Goal: Task Accomplishment & Management: Manage account settings

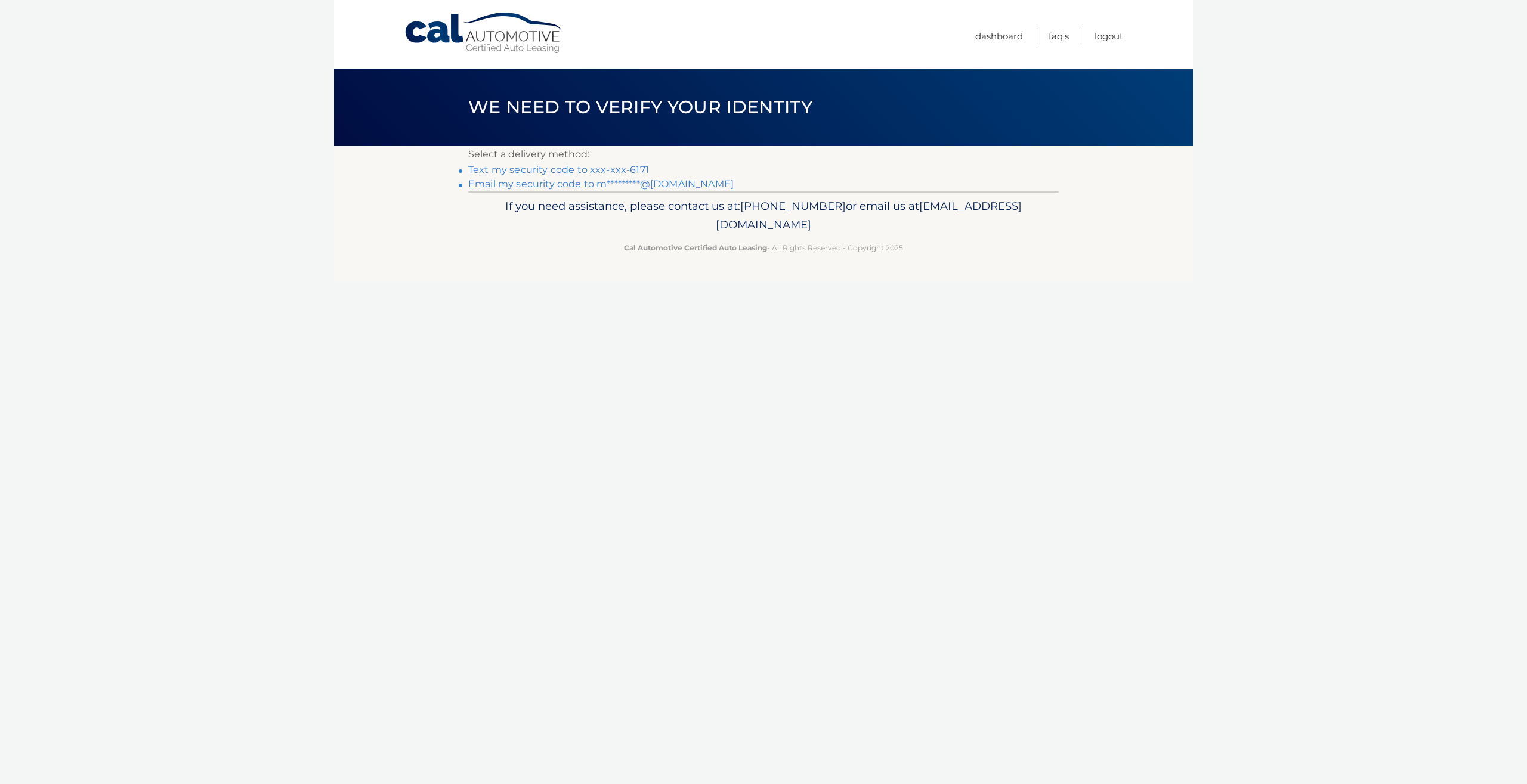
click at [612, 168] on link "Text my security code to xxx-xxx-6171" at bounding box center [559, 169] width 181 height 11
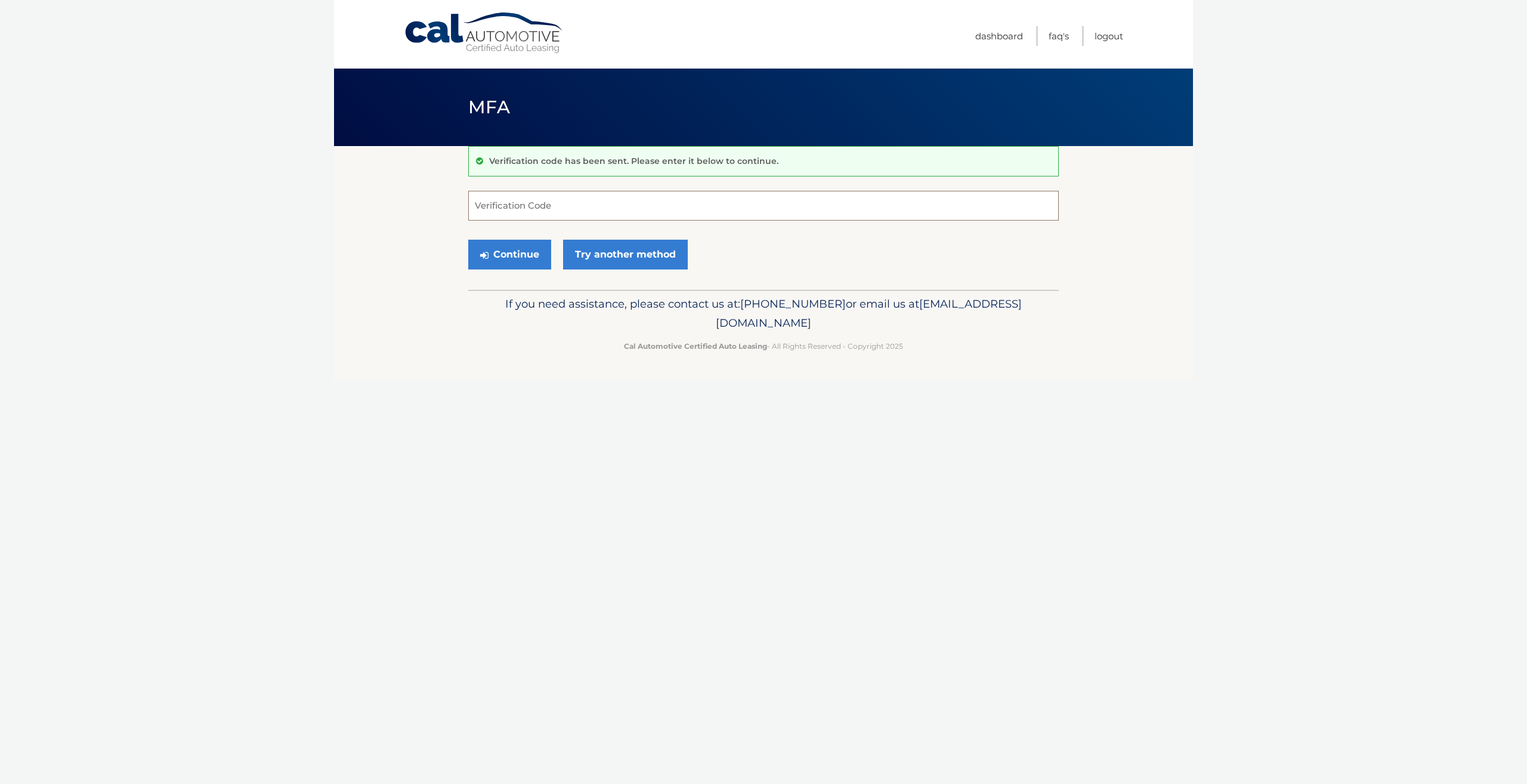
click at [595, 202] on input "Verification Code" at bounding box center [764, 206] width 591 height 30
type input "556760"
click at [526, 255] on button "Continue" at bounding box center [509, 255] width 83 height 30
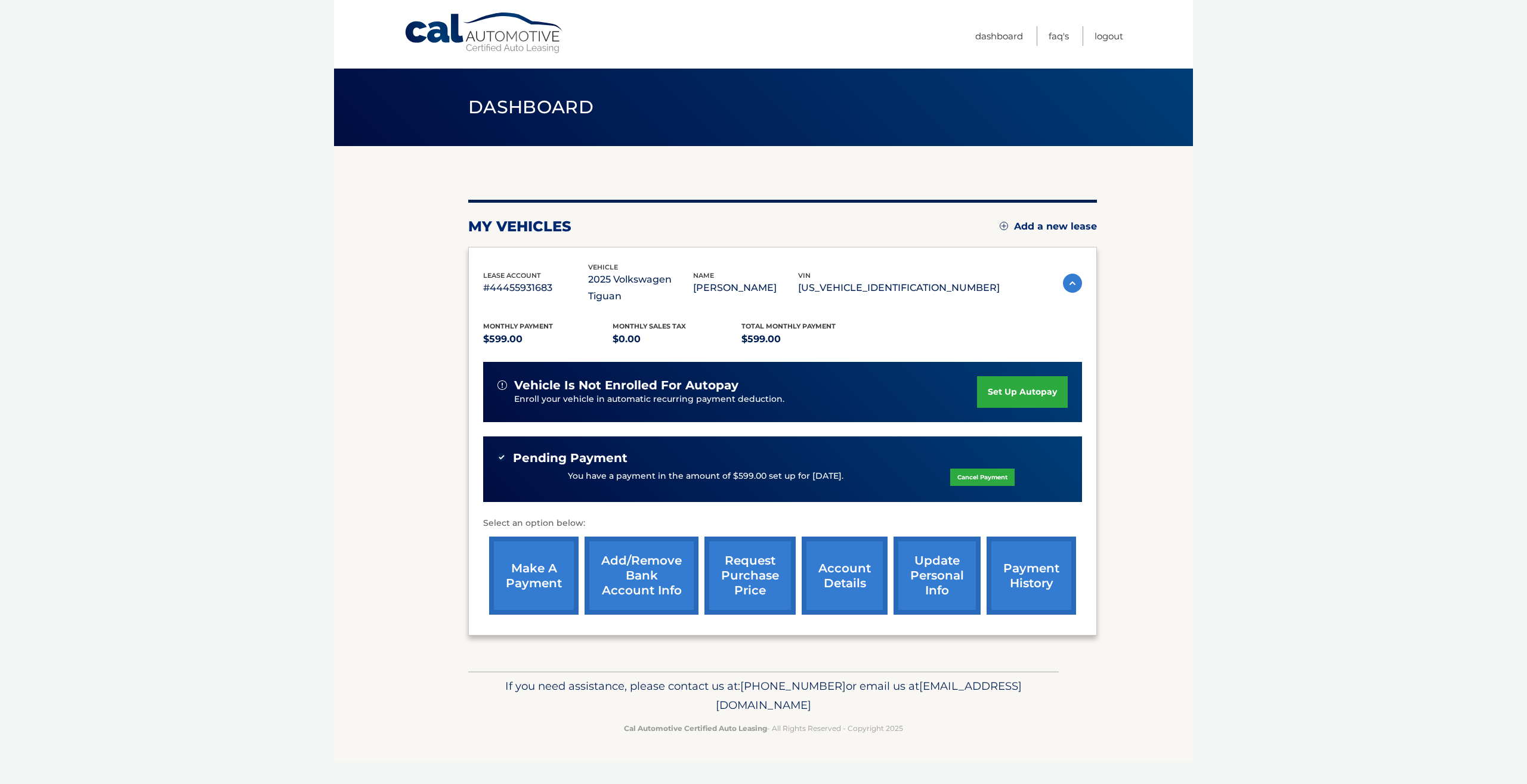
click at [1063, 282] on img at bounding box center [1073, 284] width 19 height 19
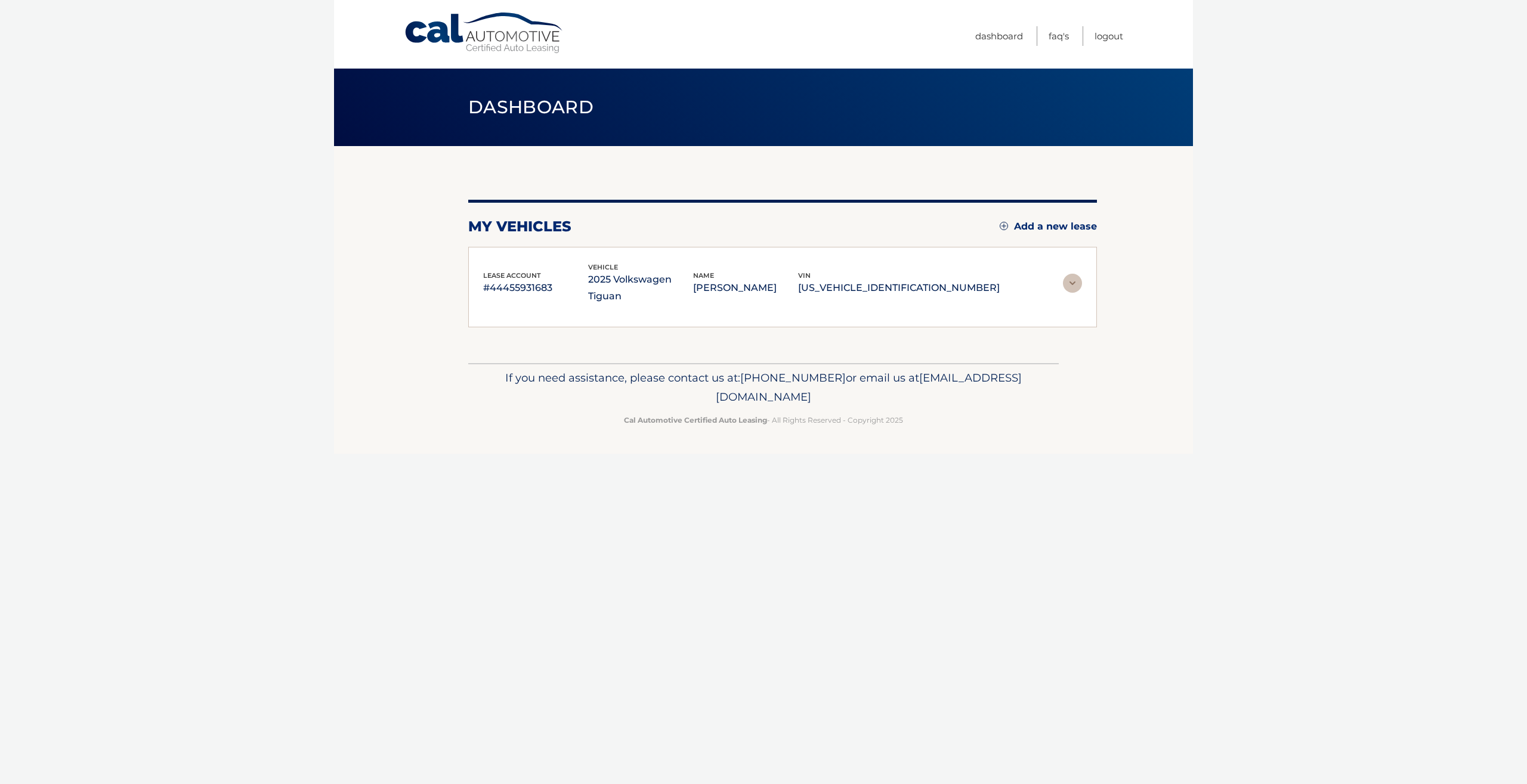
click at [1063, 282] on img at bounding box center [1073, 284] width 19 height 19
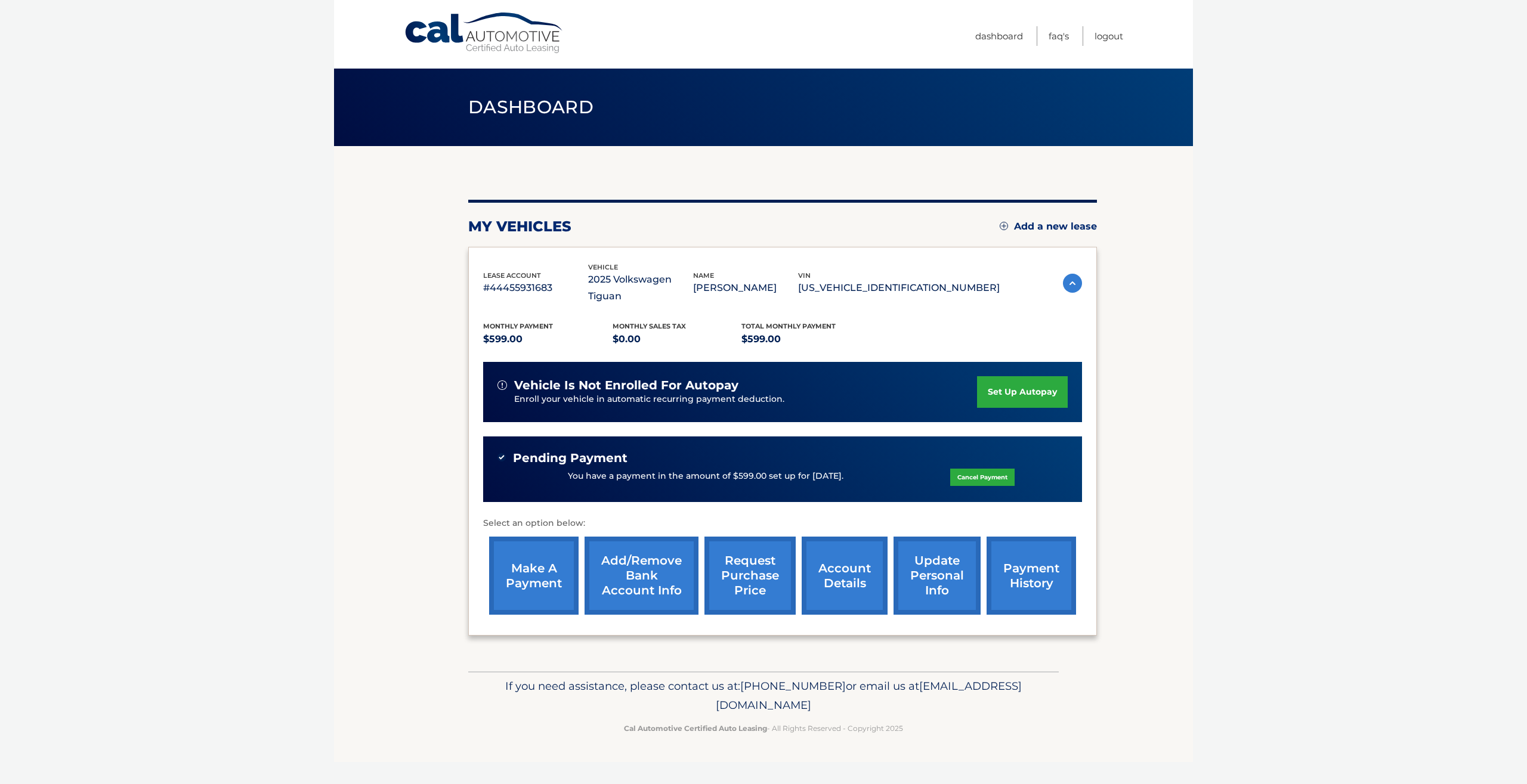
click at [996, 587] on link "payment history" at bounding box center [1032, 576] width 90 height 78
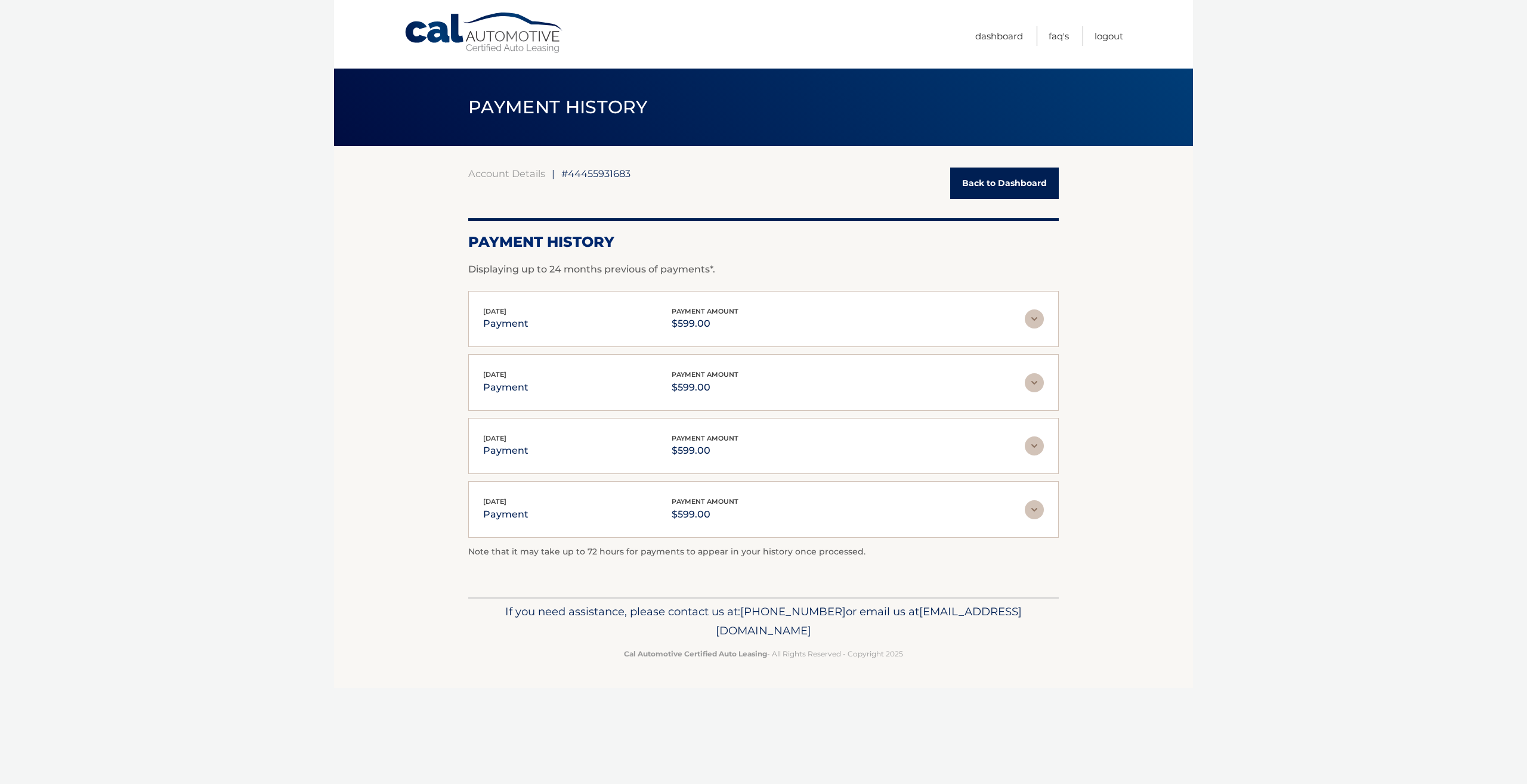
click at [1036, 181] on link "Back to Dashboard" at bounding box center [1004, 183] width 108 height 31
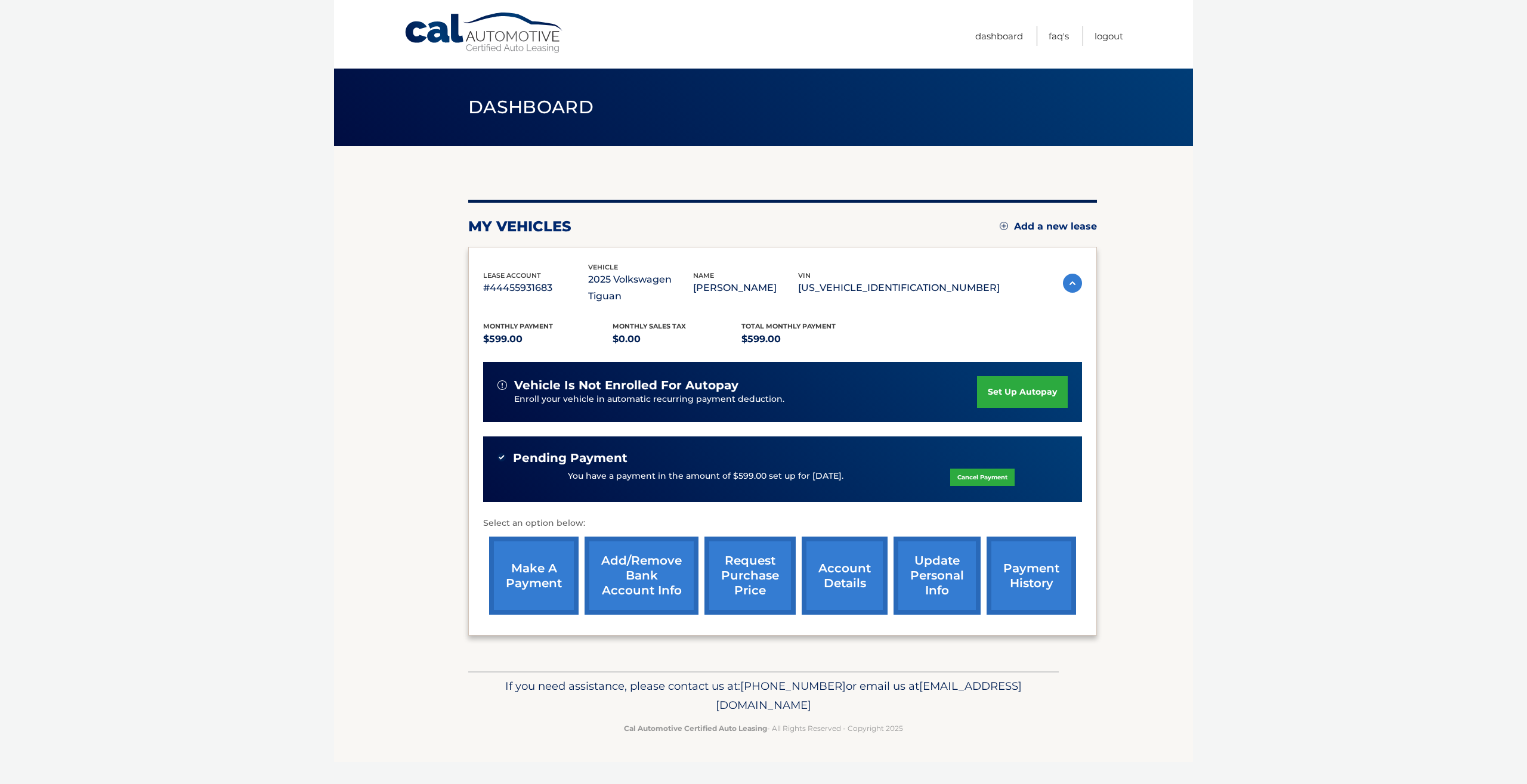
click at [979, 469] on link "Cancel Payment" at bounding box center [982, 477] width 64 height 17
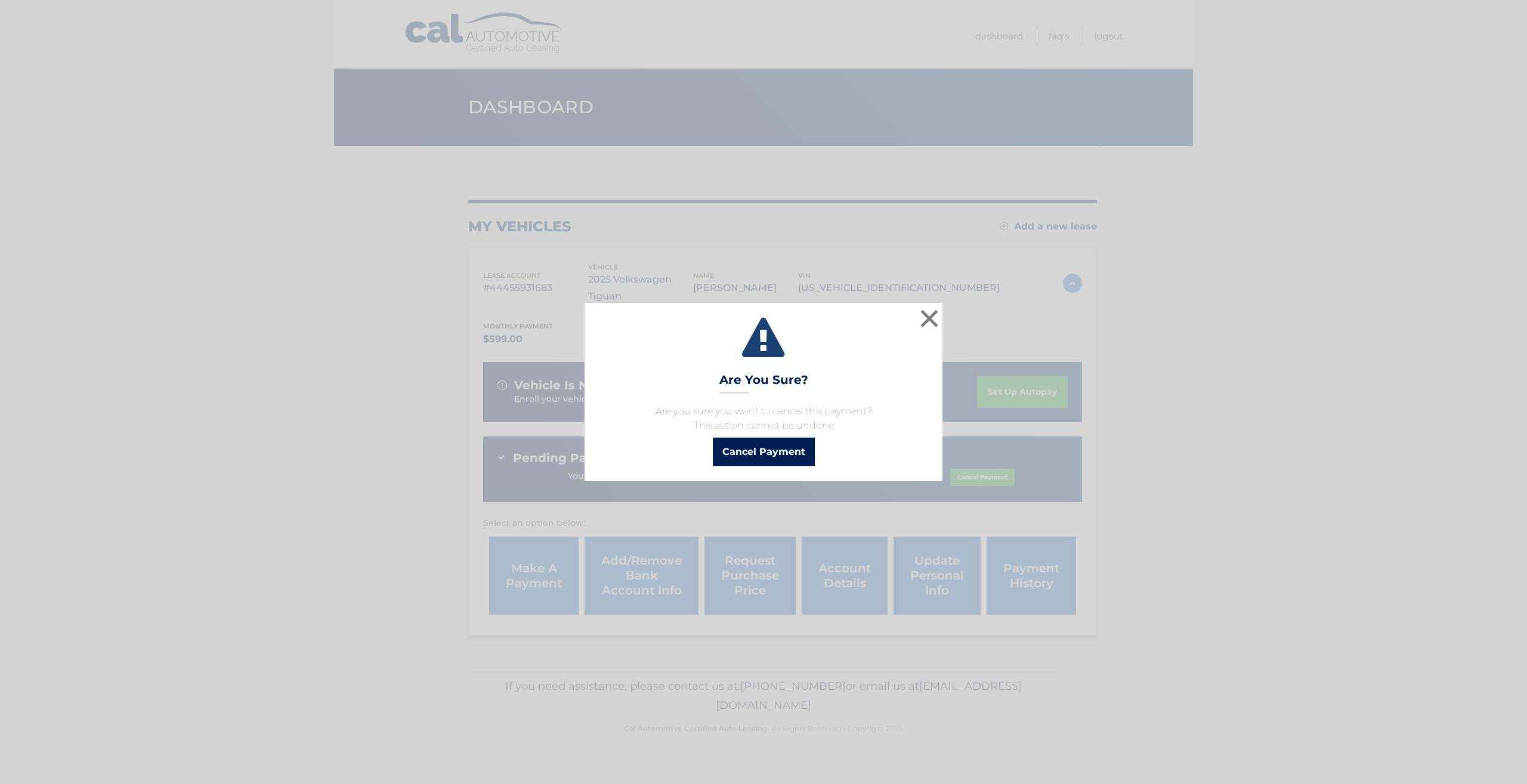
click at [785, 464] on button "Cancel Payment" at bounding box center [764, 452] width 102 height 28
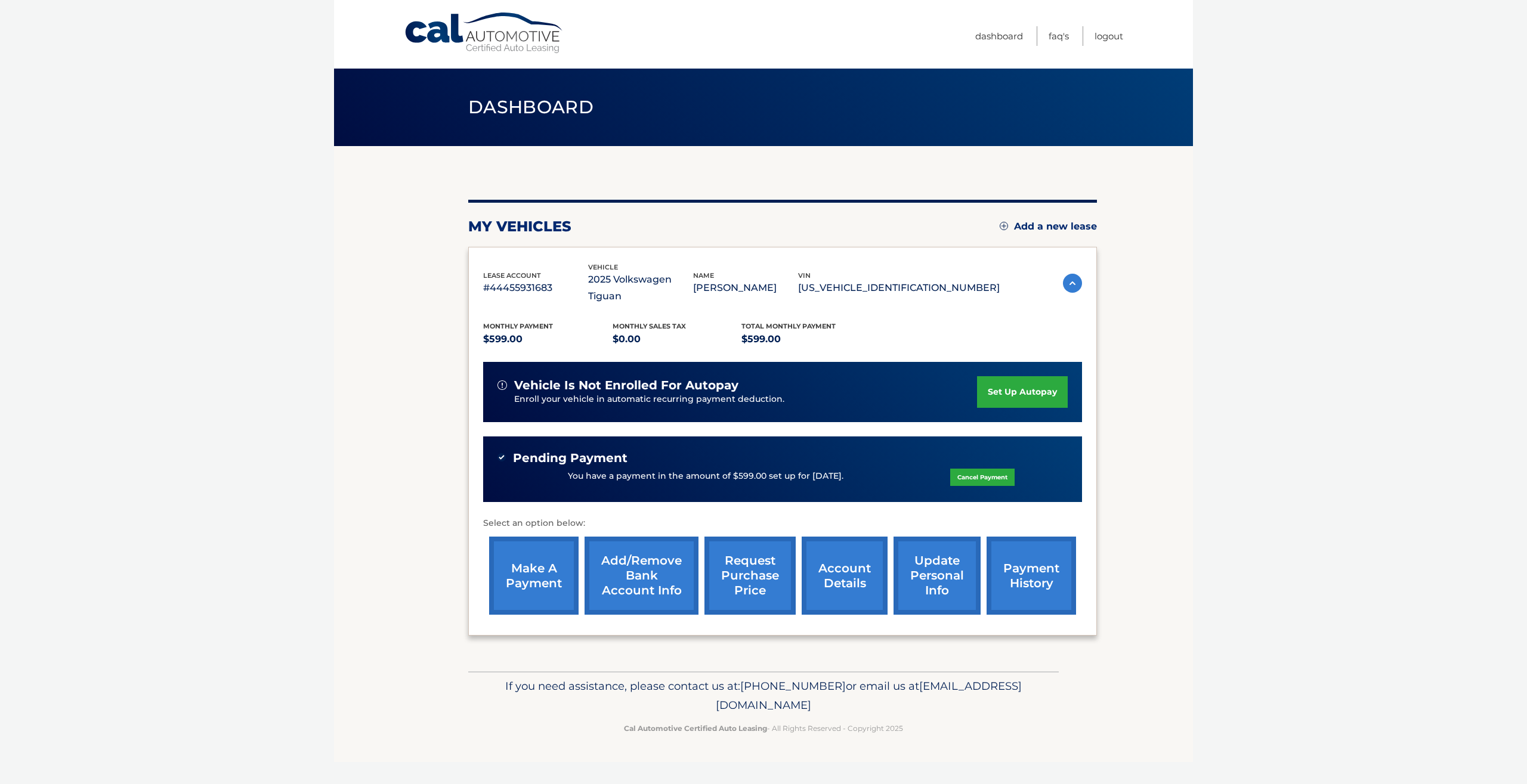
click at [953, 469] on link "Cancel Payment" at bounding box center [982, 477] width 64 height 17
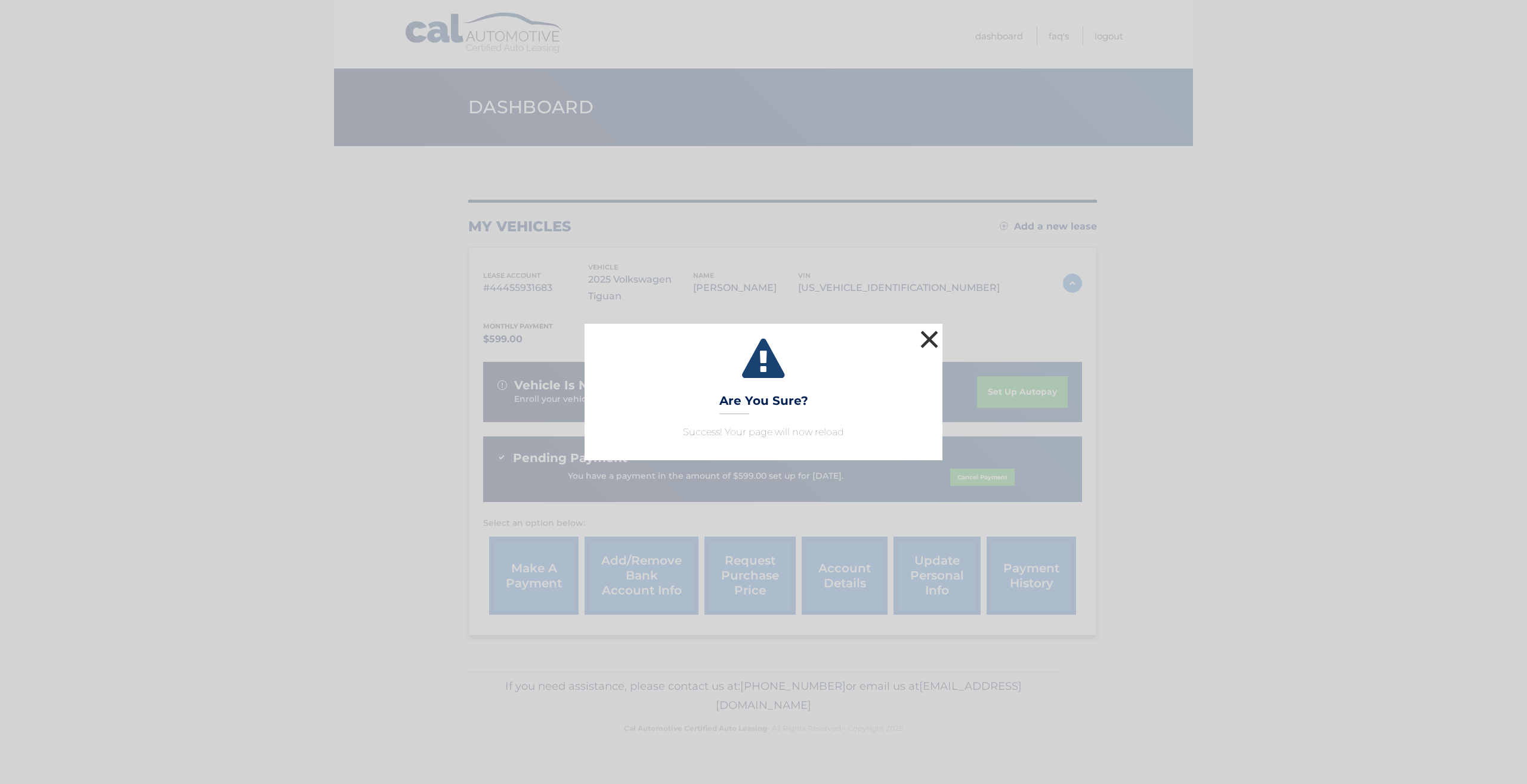
click at [935, 336] on button "×" at bounding box center [929, 339] width 24 height 24
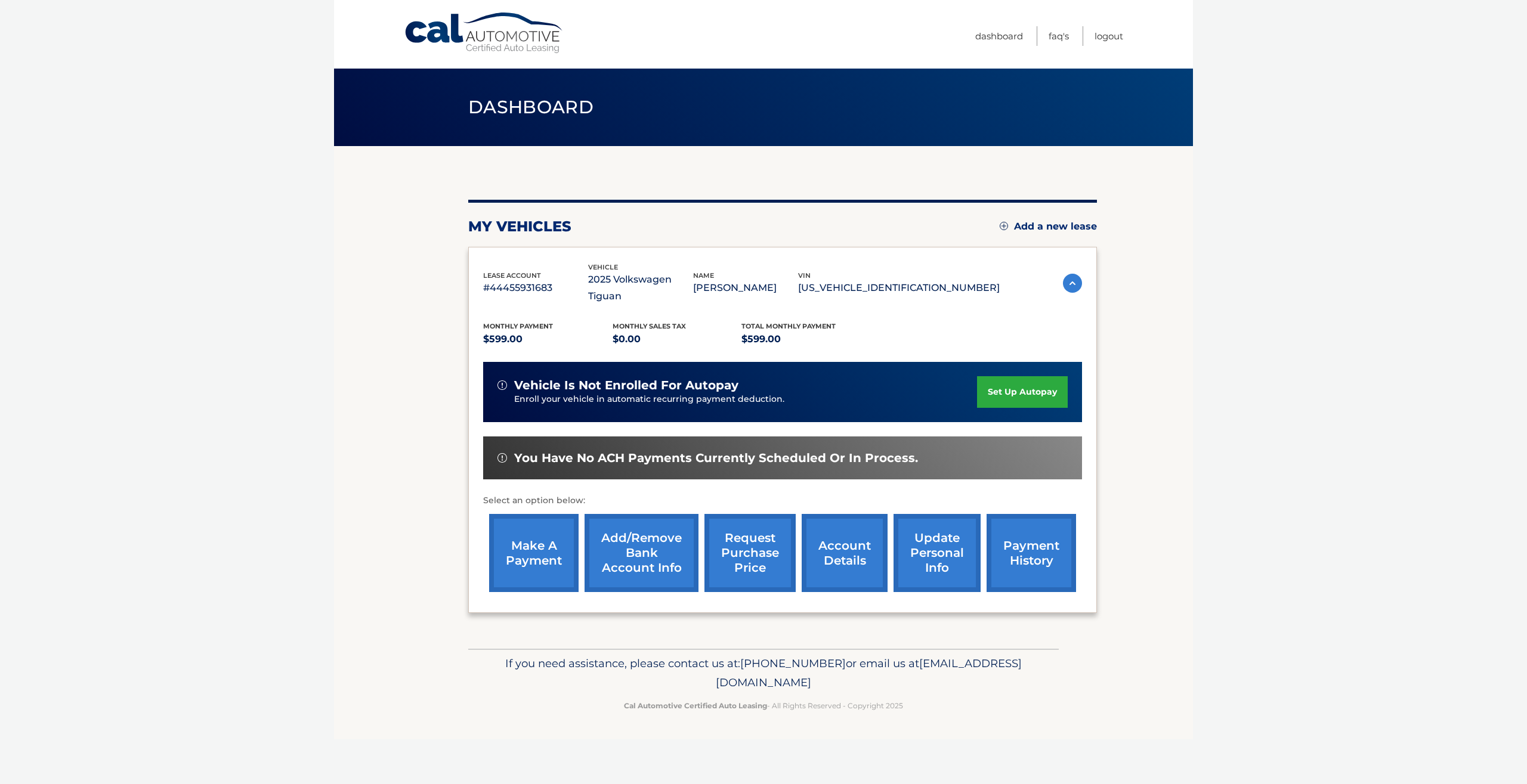
click at [515, 541] on link "make a payment" at bounding box center [534, 553] width 90 height 78
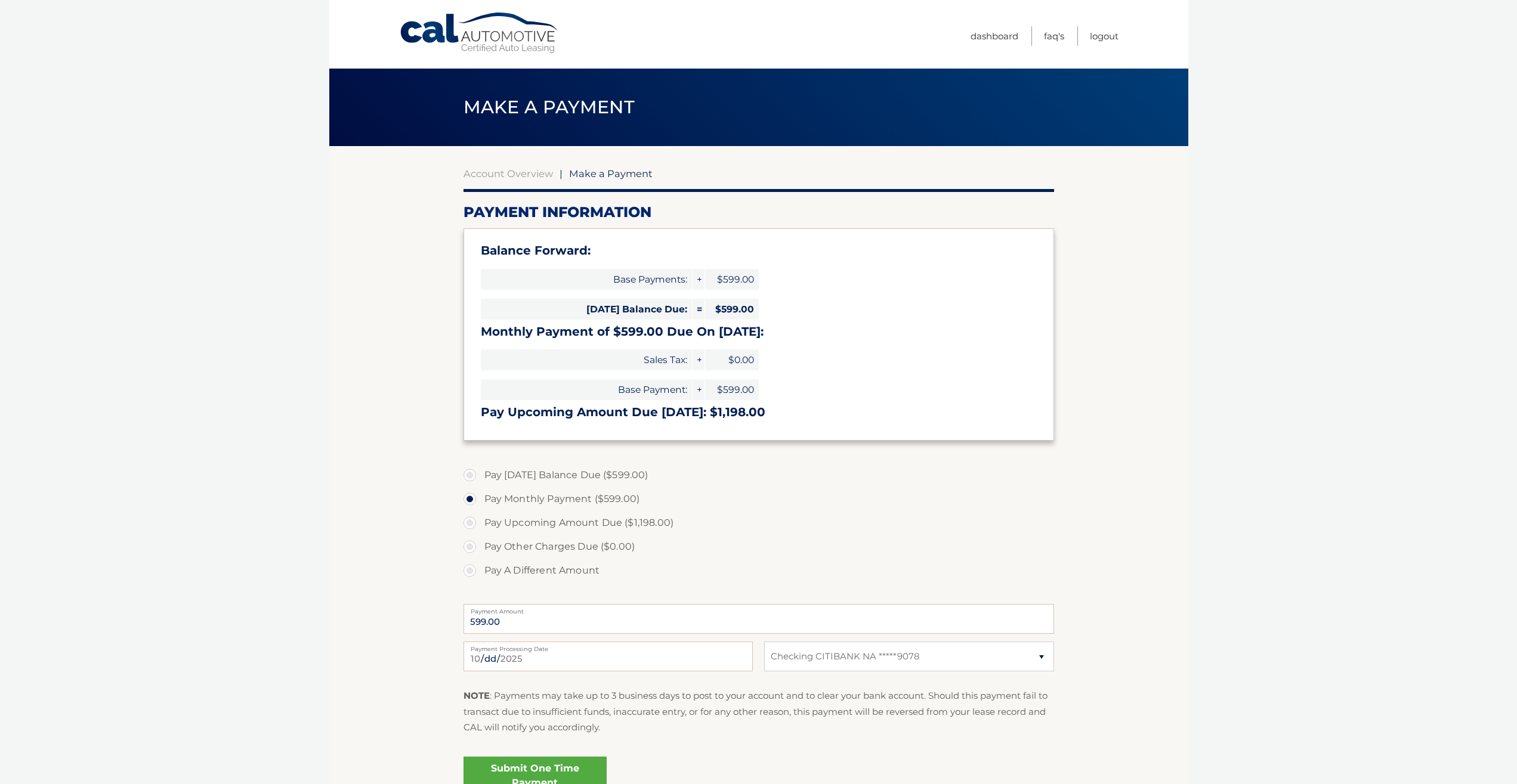
select select "YTNiOTA3ODYtODNlYy00MjE4LTg5Y2EtZjdmOWZiOGZjZDI3"
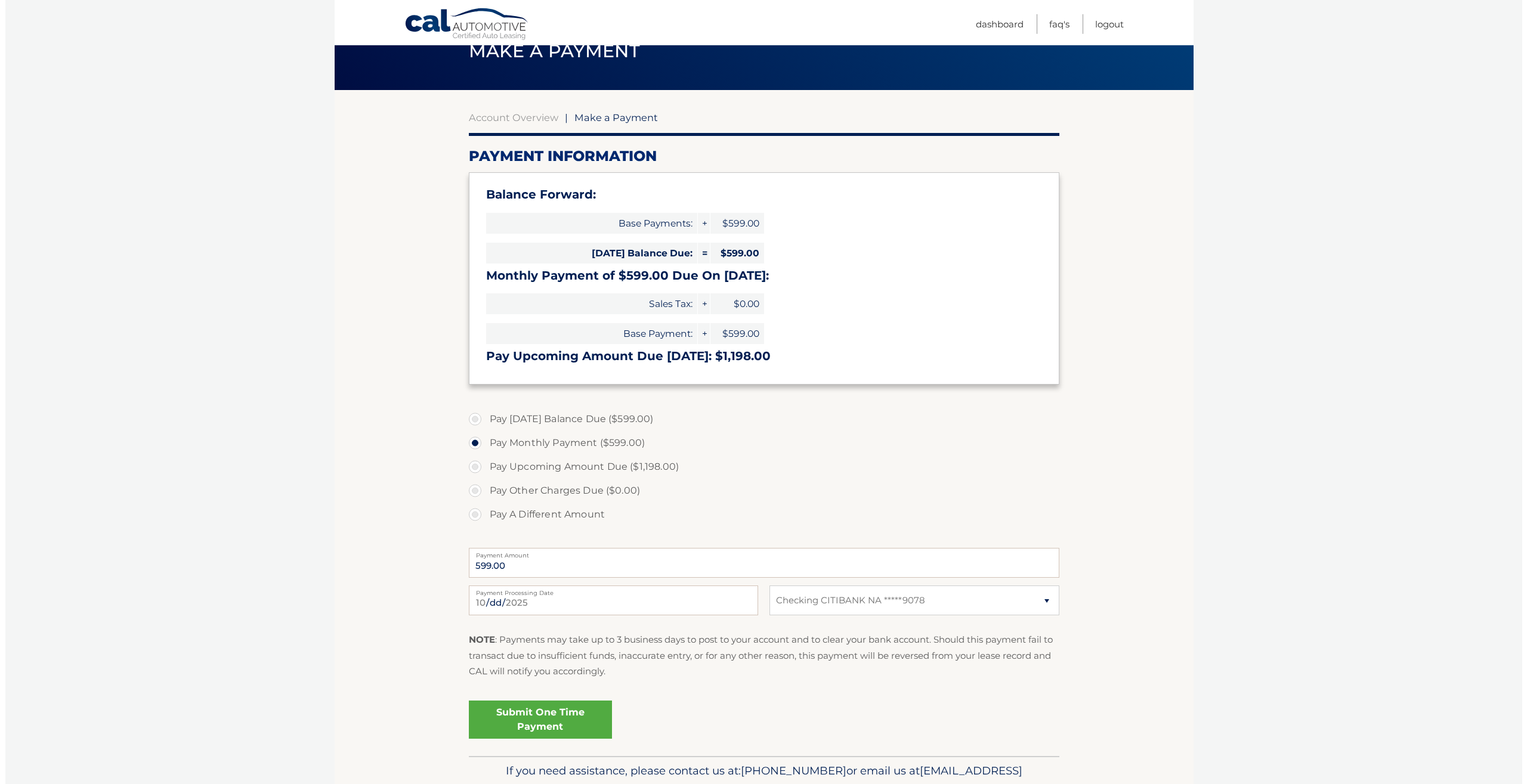
scroll to position [119, 0]
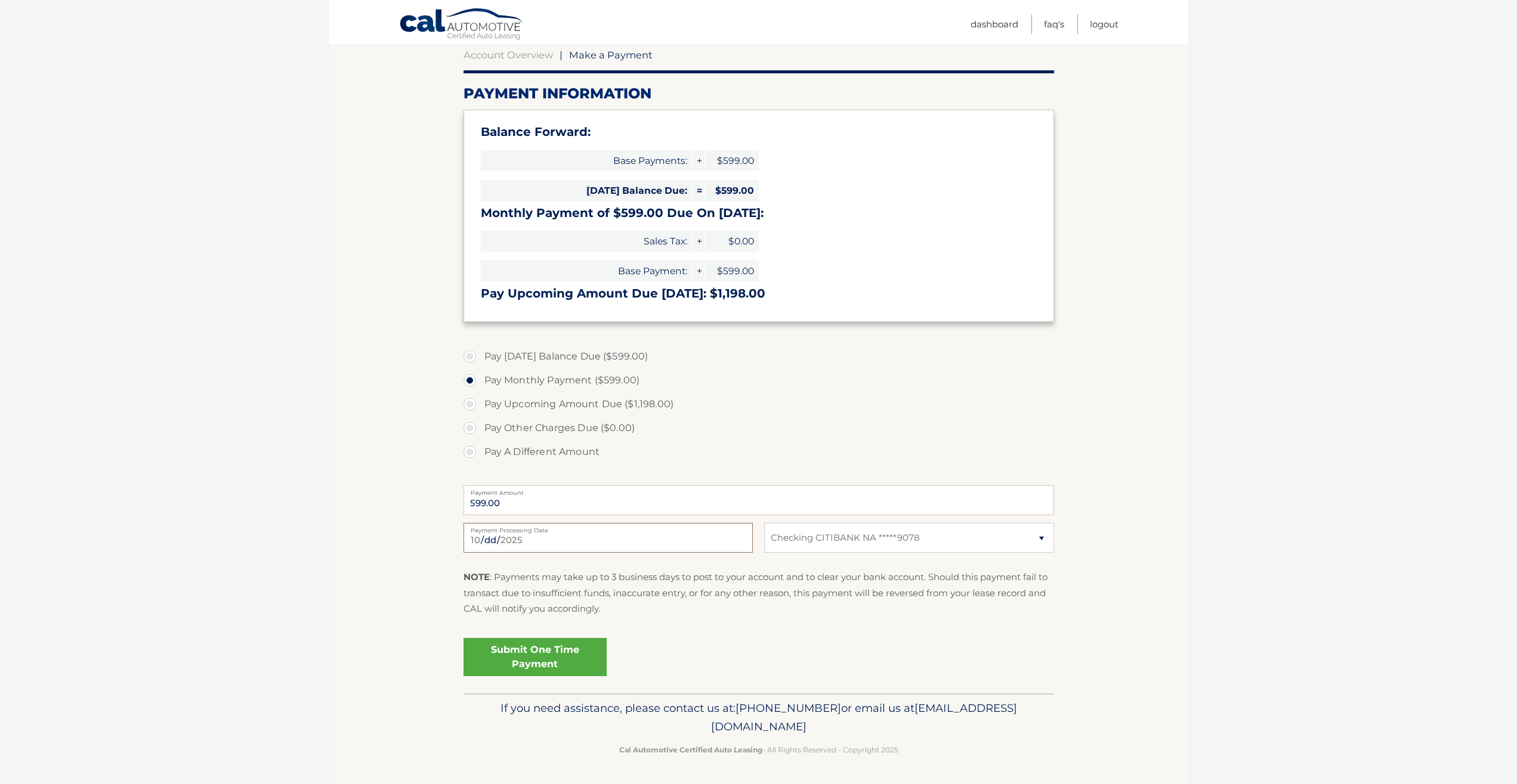
click at [739, 540] on input "2025-10-13" at bounding box center [607, 538] width 289 height 30
click at [718, 428] on label "Pay Other Charges Due ($0.00)" at bounding box center [758, 428] width 591 height 24
click at [586, 355] on label "Pay Today's Balance Due ($599.00)" at bounding box center [758, 357] width 591 height 24
click at [480, 355] on input "Pay Today's Balance Due ($599.00)" at bounding box center [474, 355] width 12 height 19
radio input "true"
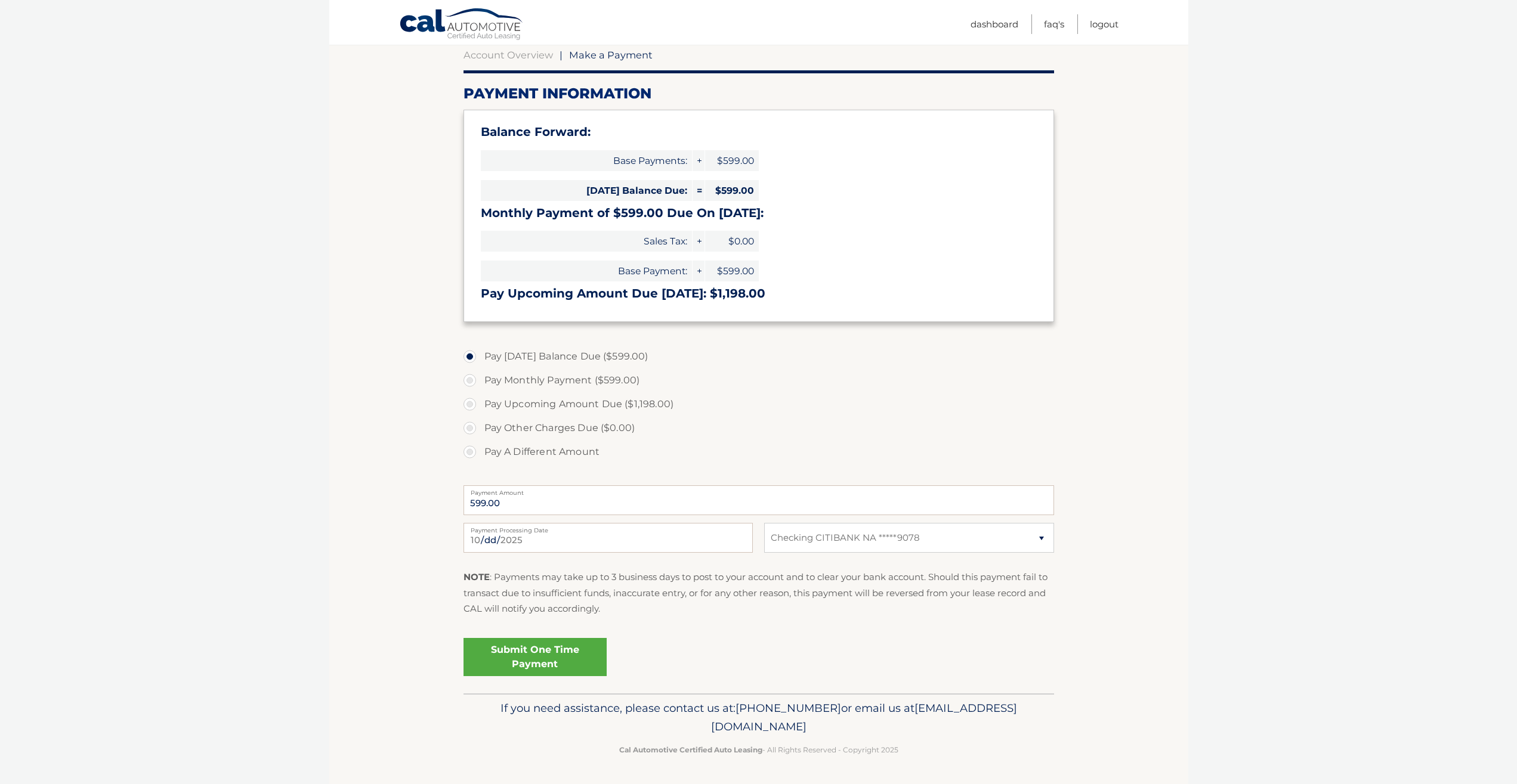
click at [577, 655] on link "Submit One Time Payment" at bounding box center [535, 656] width 143 height 38
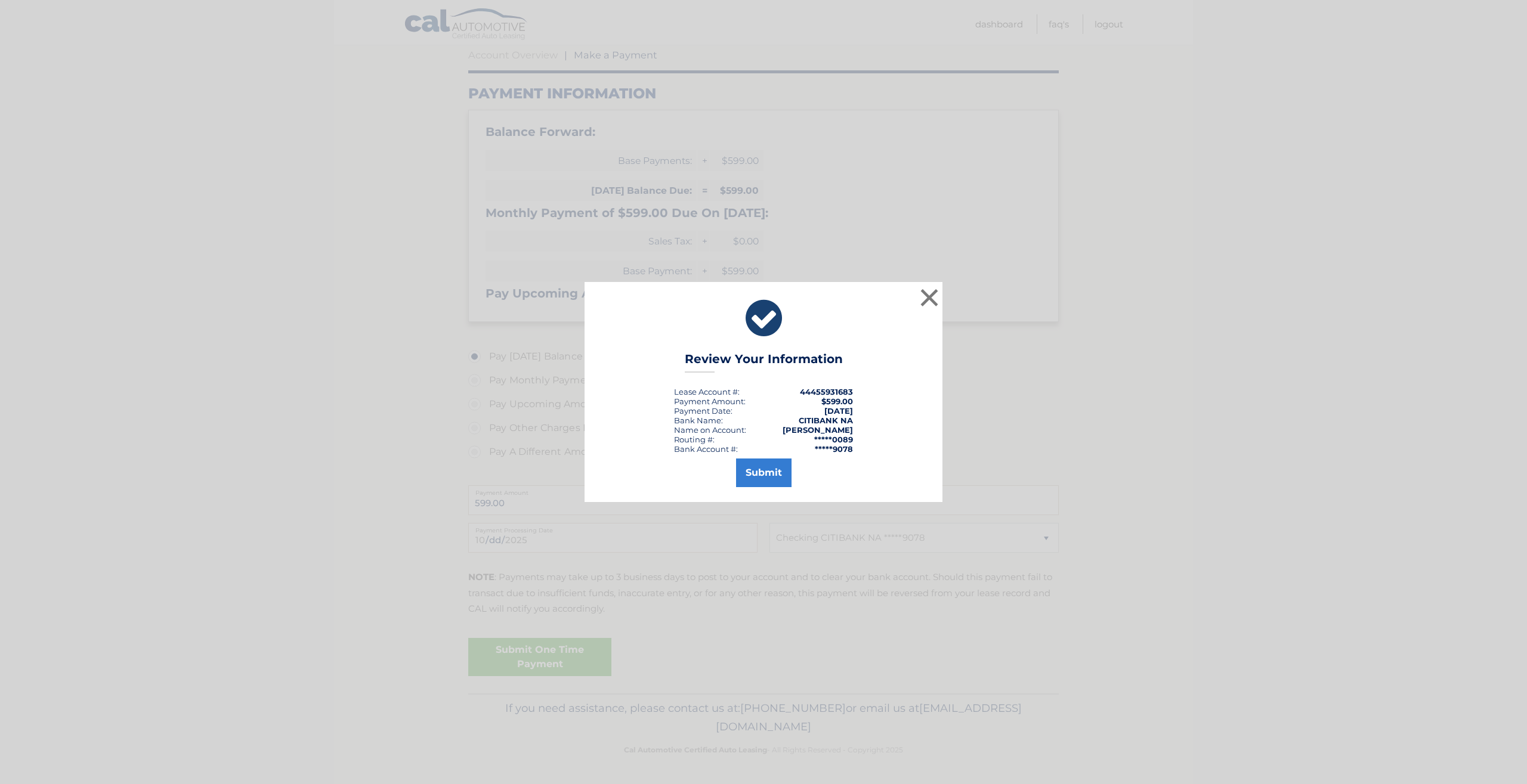
click at [756, 489] on div "× Review Your Information Lease Account #: 44455931683 Payment Amount: $599.00 …" at bounding box center [764, 392] width 358 height 220
click at [760, 482] on button "Submit" at bounding box center [764, 473] width 55 height 28
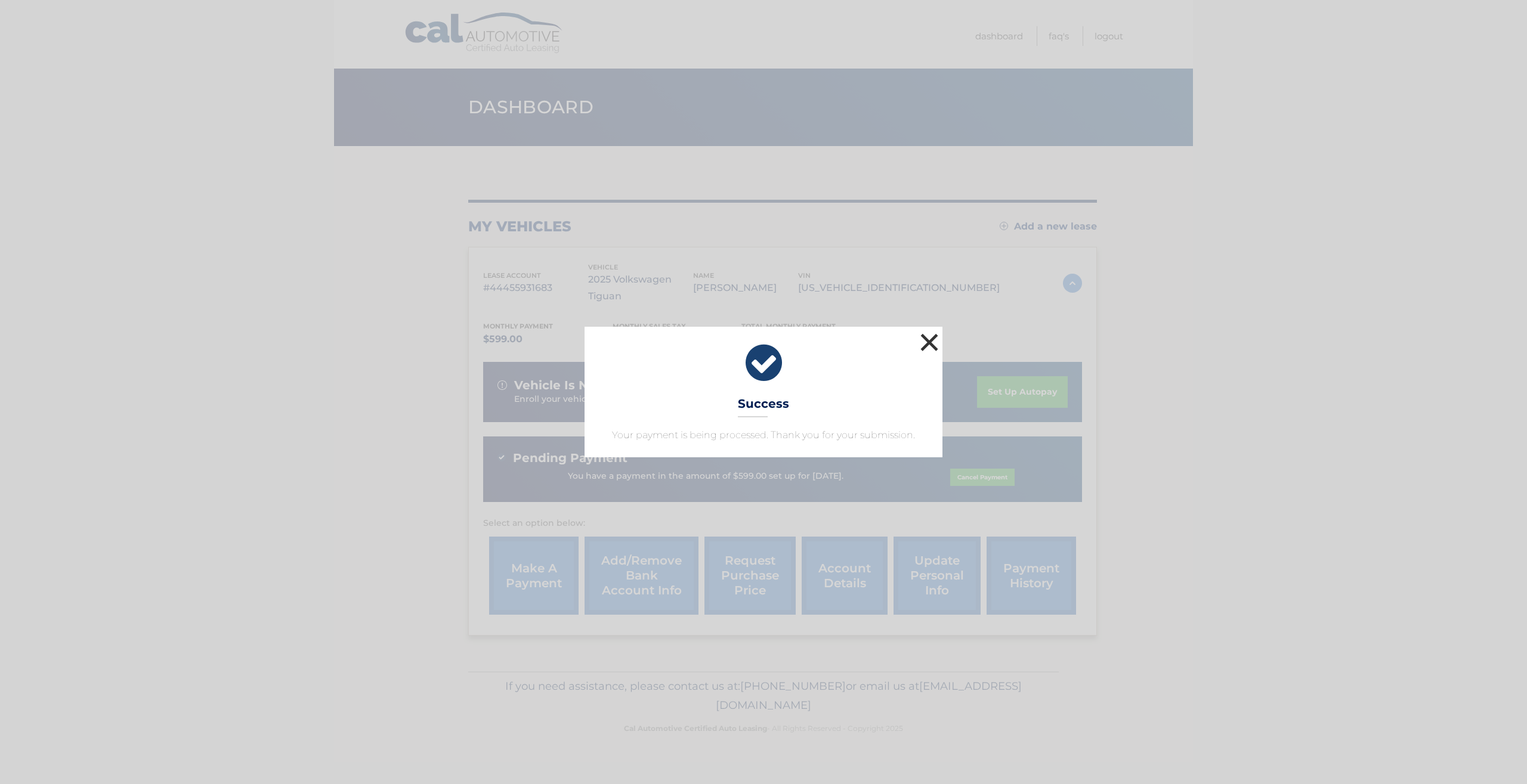
click at [929, 340] on button "×" at bounding box center [929, 342] width 24 height 24
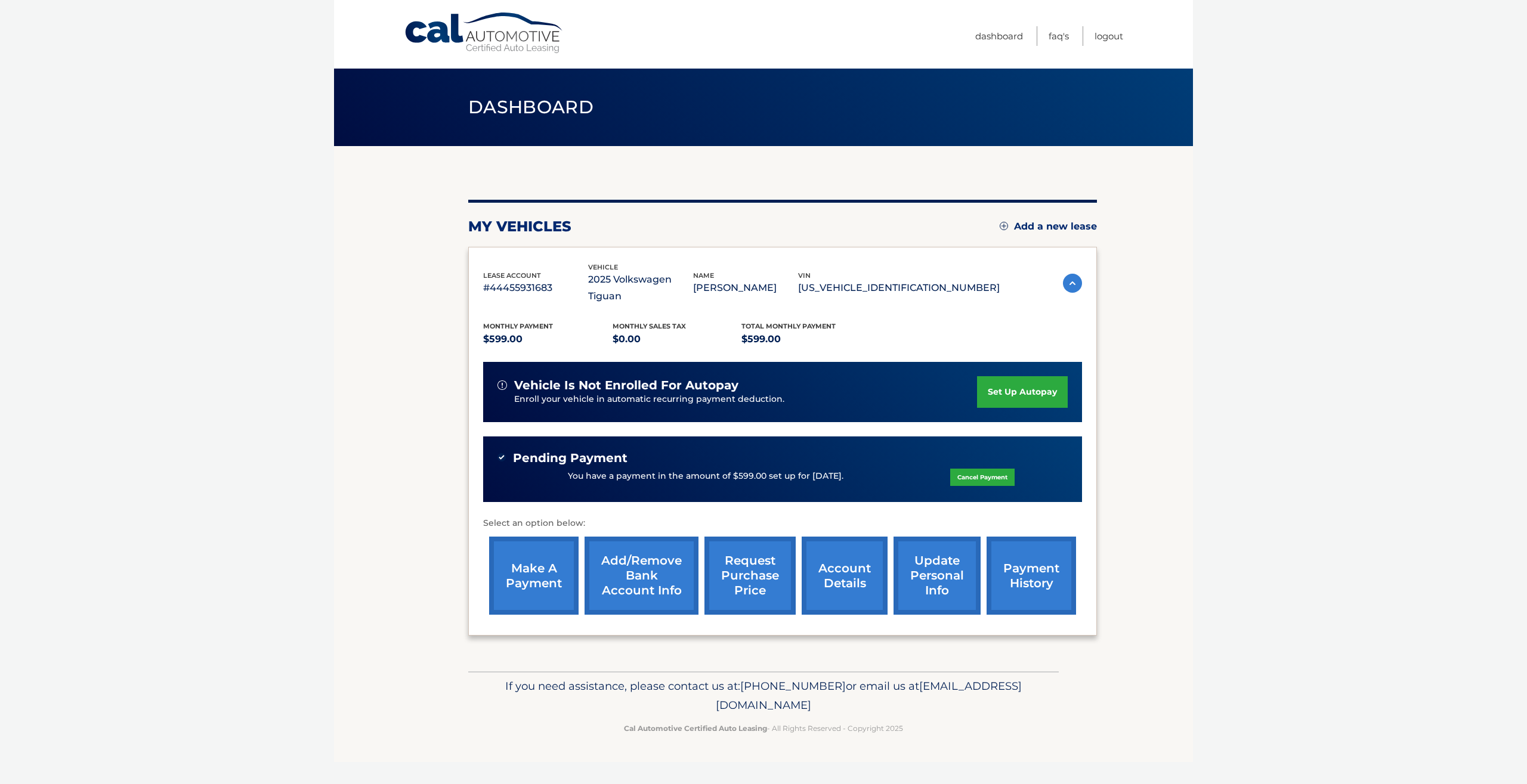
click at [1063, 280] on img at bounding box center [1073, 284] width 19 height 19
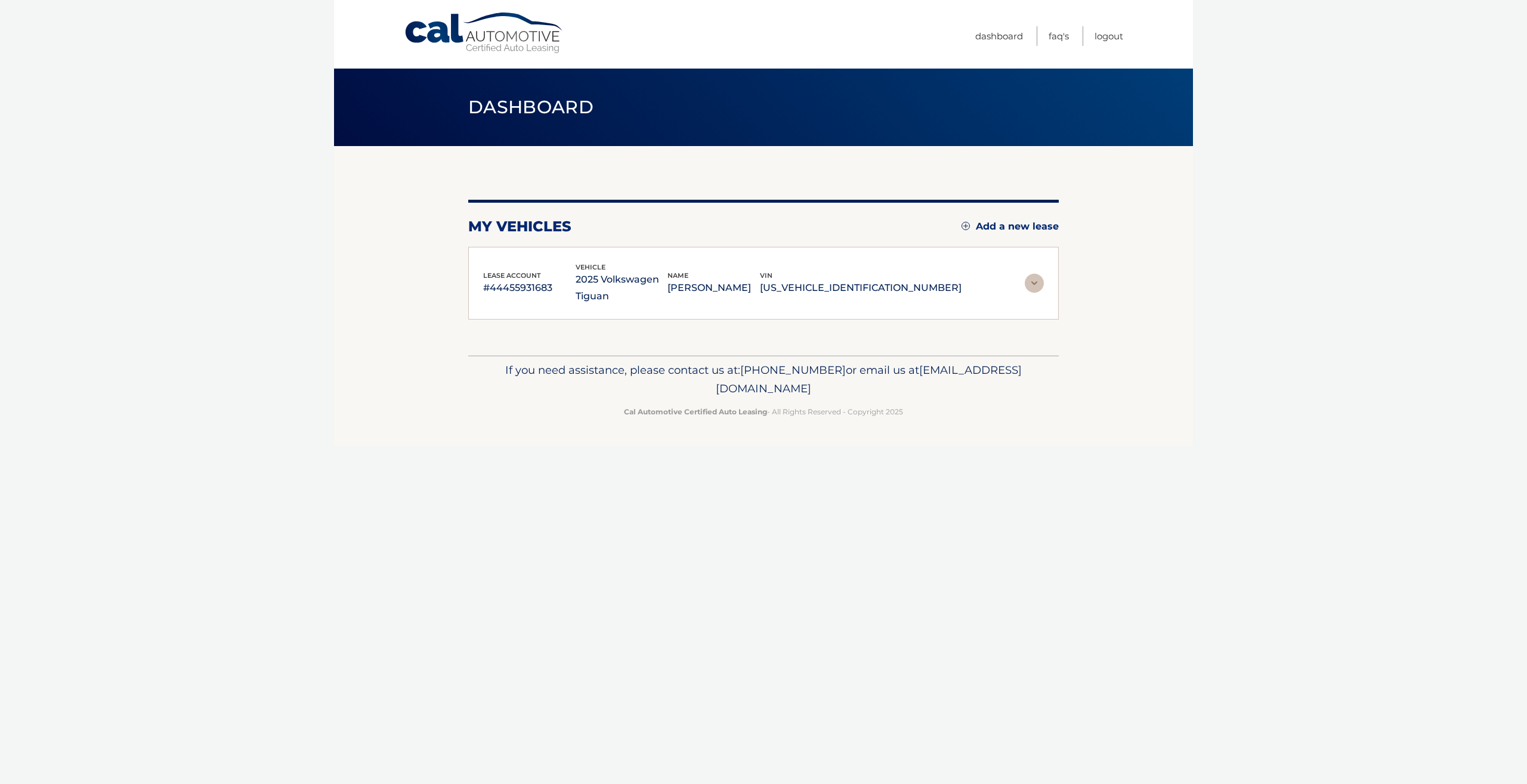
click at [1037, 280] on img at bounding box center [1035, 284] width 19 height 19
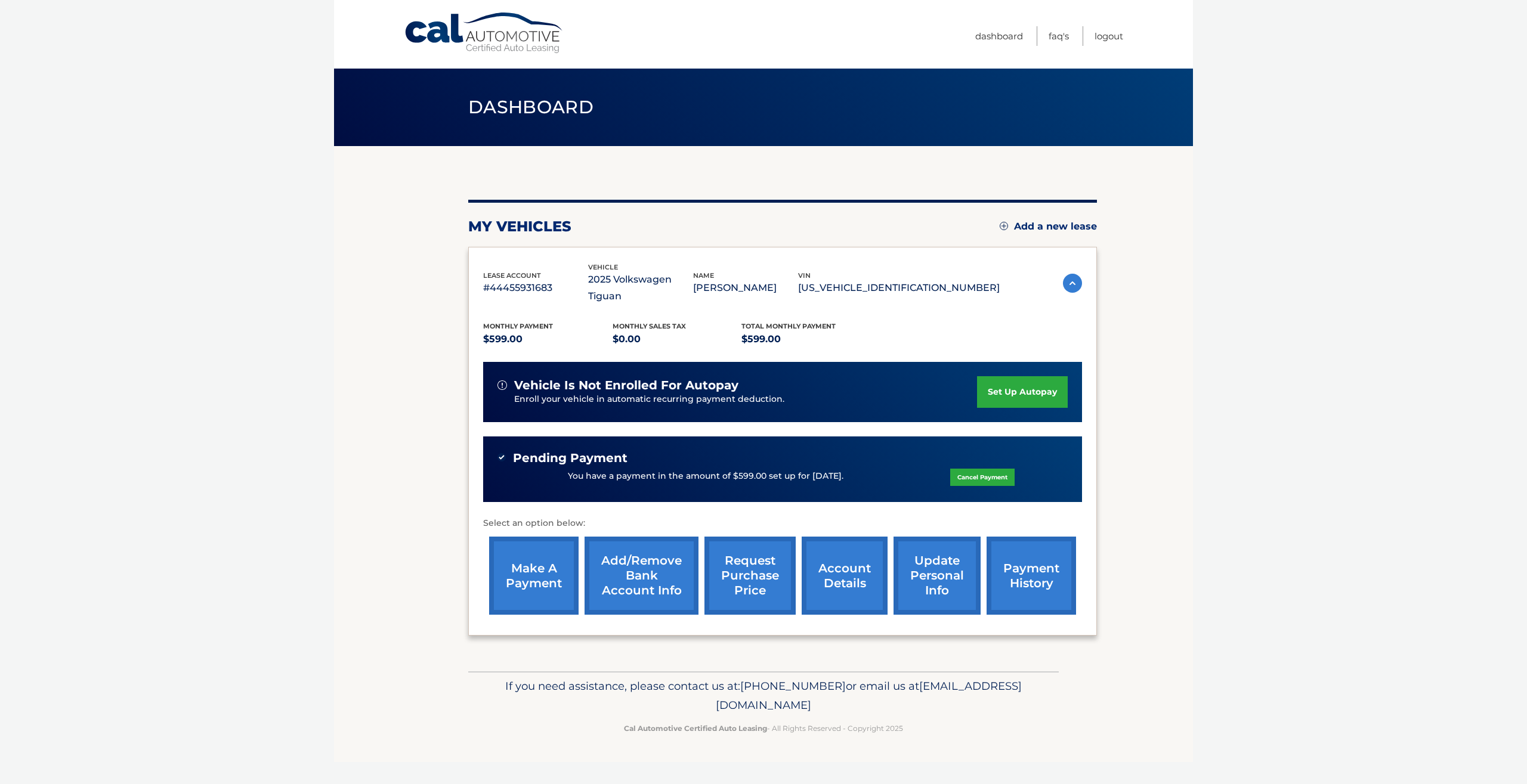
click at [802, 554] on link "account details" at bounding box center [844, 576] width 86 height 78
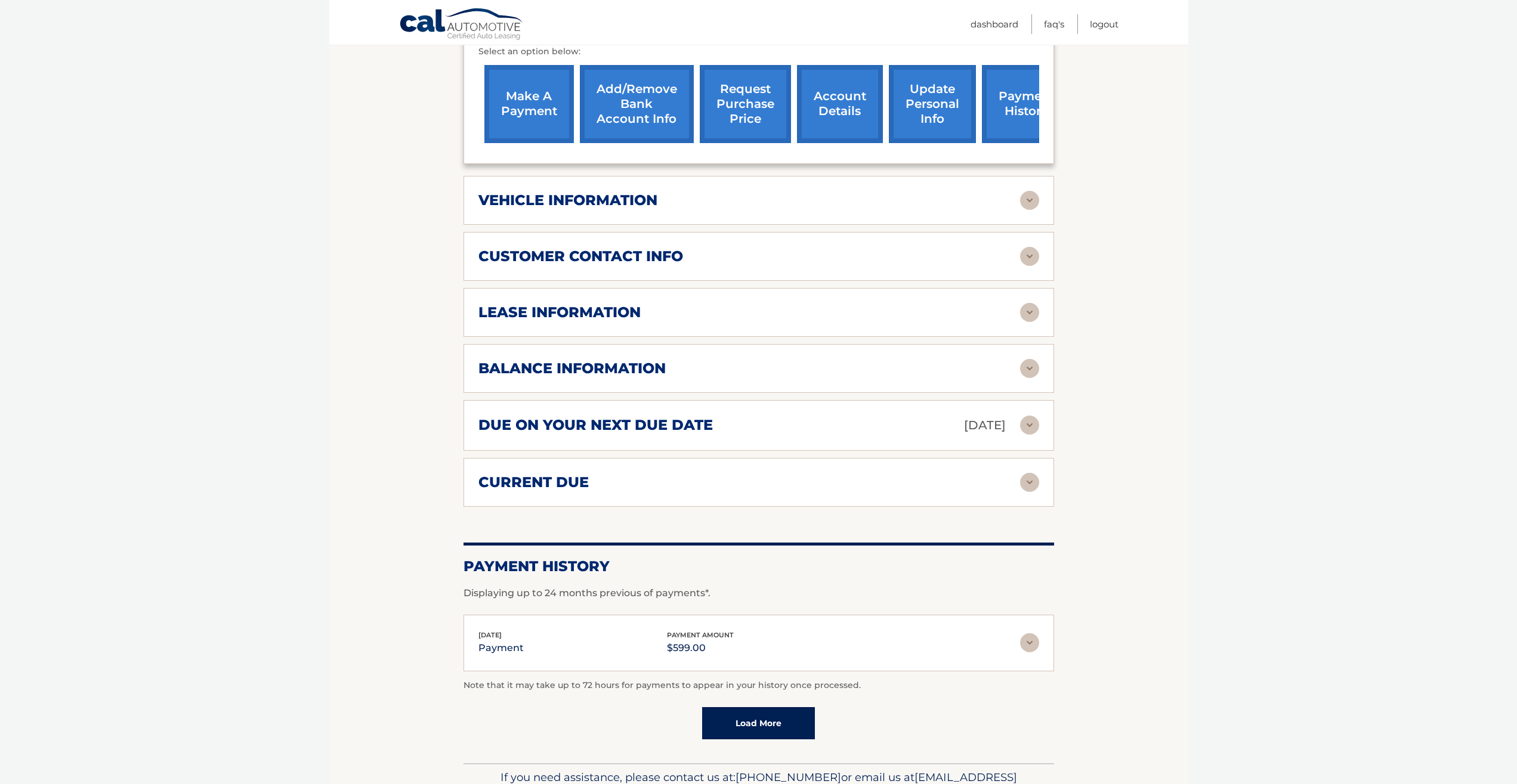
scroll to position [547, 0]
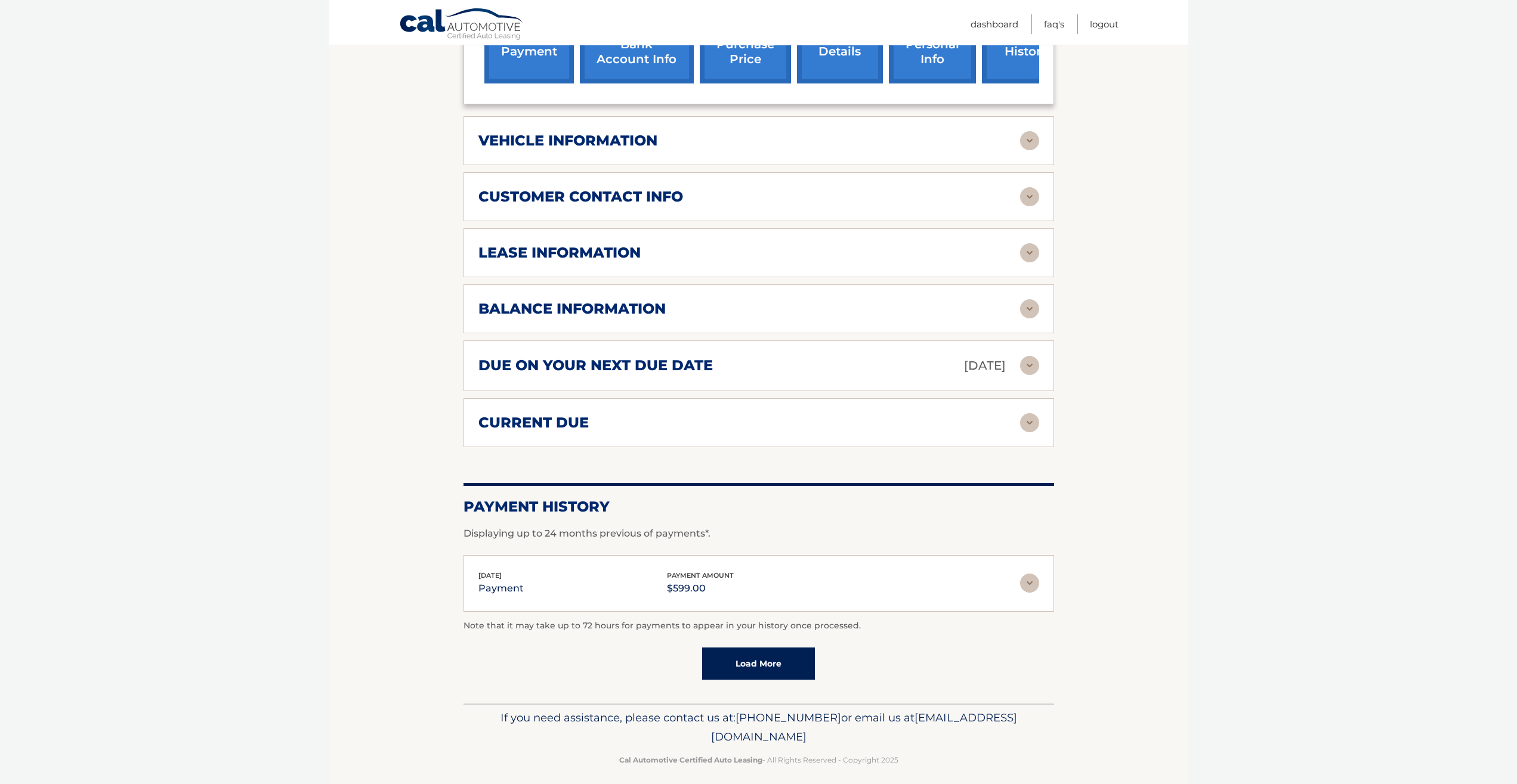
click at [1023, 384] on div "due on your next due date Nov 02, 2025 Late Charges $0.00 Miscellaneous Charges…" at bounding box center [758, 366] width 591 height 51
click at [736, 679] on link "Load More" at bounding box center [758, 663] width 113 height 32
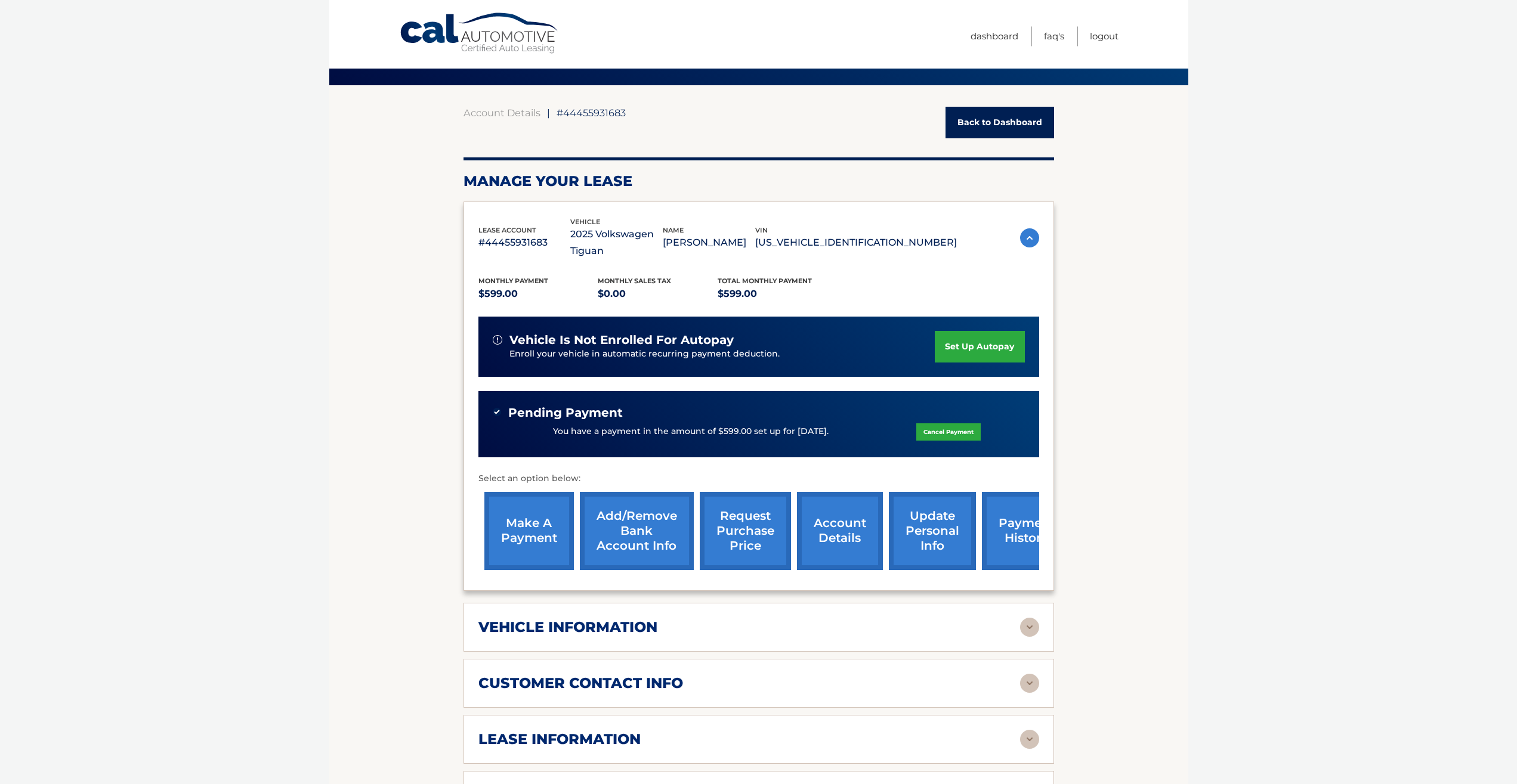
scroll to position [182, 0]
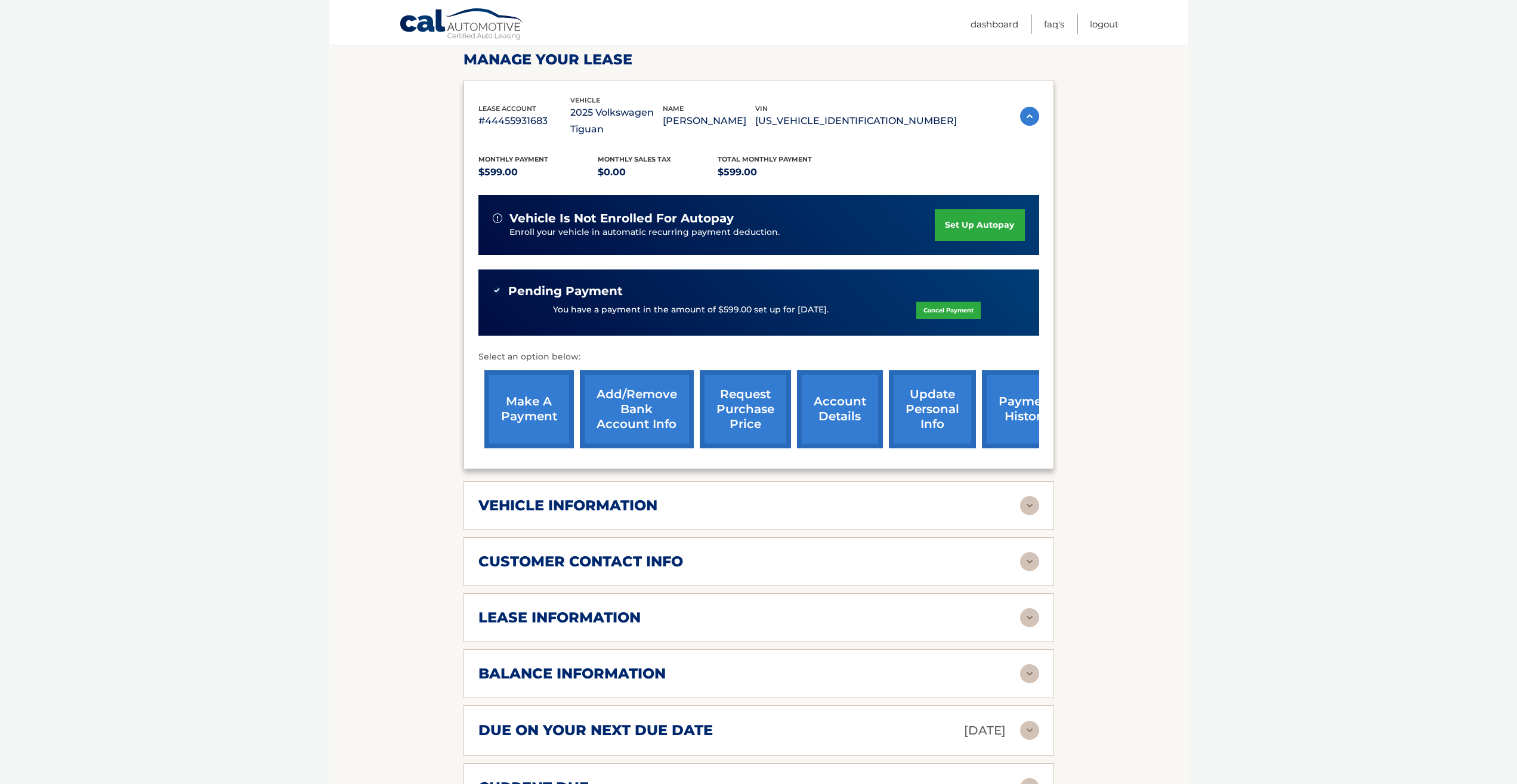
click at [992, 203] on div "vehicle is not enrolled for autopay Enroll your vehicle in automatic recurring …" at bounding box center [758, 225] width 561 height 60
click at [980, 220] on link "set up autopay" at bounding box center [979, 225] width 90 height 31
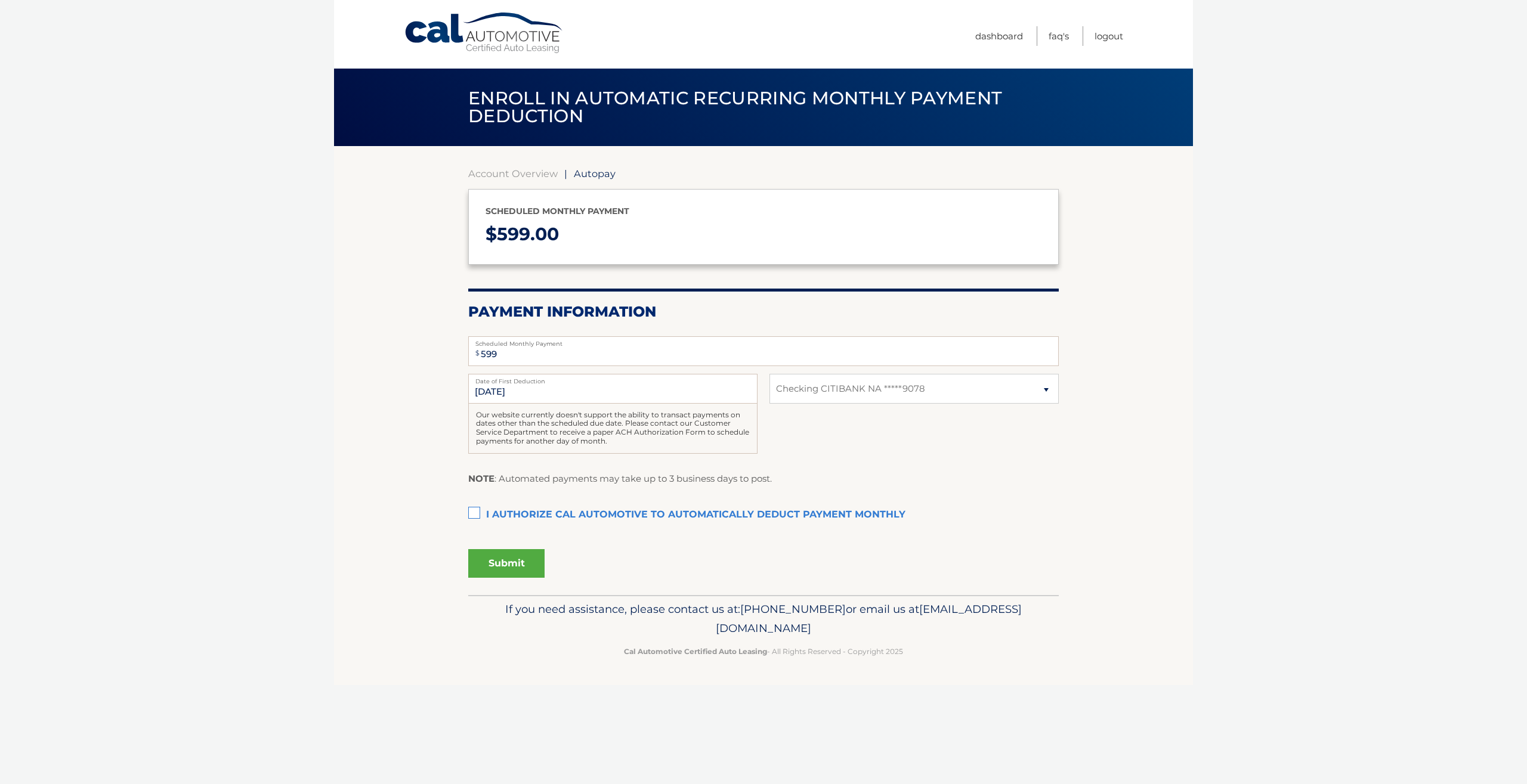
select select "YTNiOTA3ODYtODNlYy00MjE4LTg5Y2EtZjdmOWZiOGZjZDI3"
click at [595, 396] on input "11/2/2025" at bounding box center [613, 389] width 289 height 30
click at [472, 515] on label "I authorize cal automotive to automatically deduct payment monthly This checkbo…" at bounding box center [764, 515] width 591 height 24
click at [0, 0] on input "I authorize cal automotive to automatically deduct payment monthly This checkbo…" at bounding box center [0, 0] width 0 height 0
click at [492, 567] on button "Submit" at bounding box center [507, 563] width 76 height 28
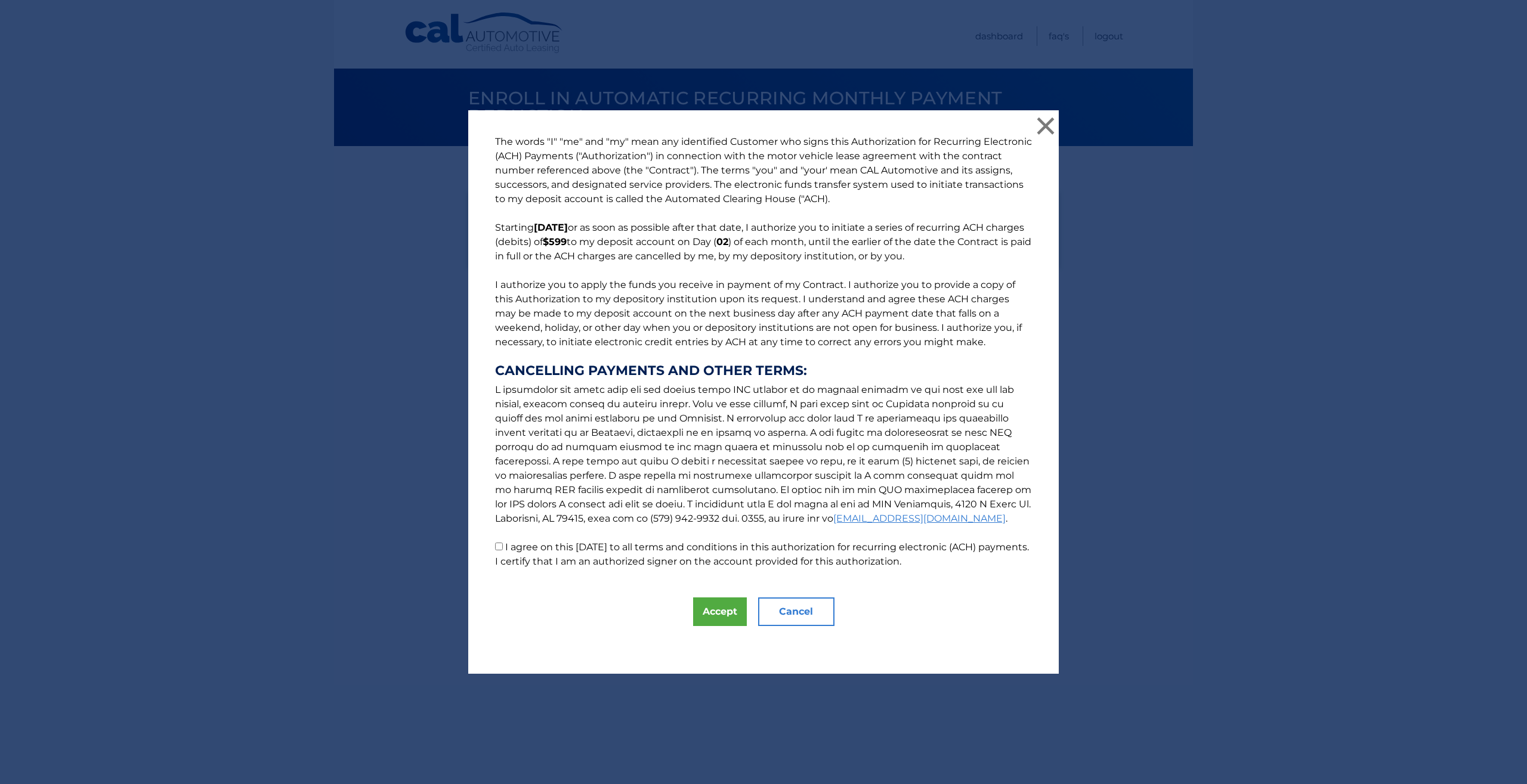
click at [495, 549] on input "I agree on this 10/13/2025 to all terms and conditions in this authorization fo…" at bounding box center [499, 547] width 7 height 7
checkbox input "true"
click at [725, 613] on button "Accept" at bounding box center [720, 612] width 54 height 28
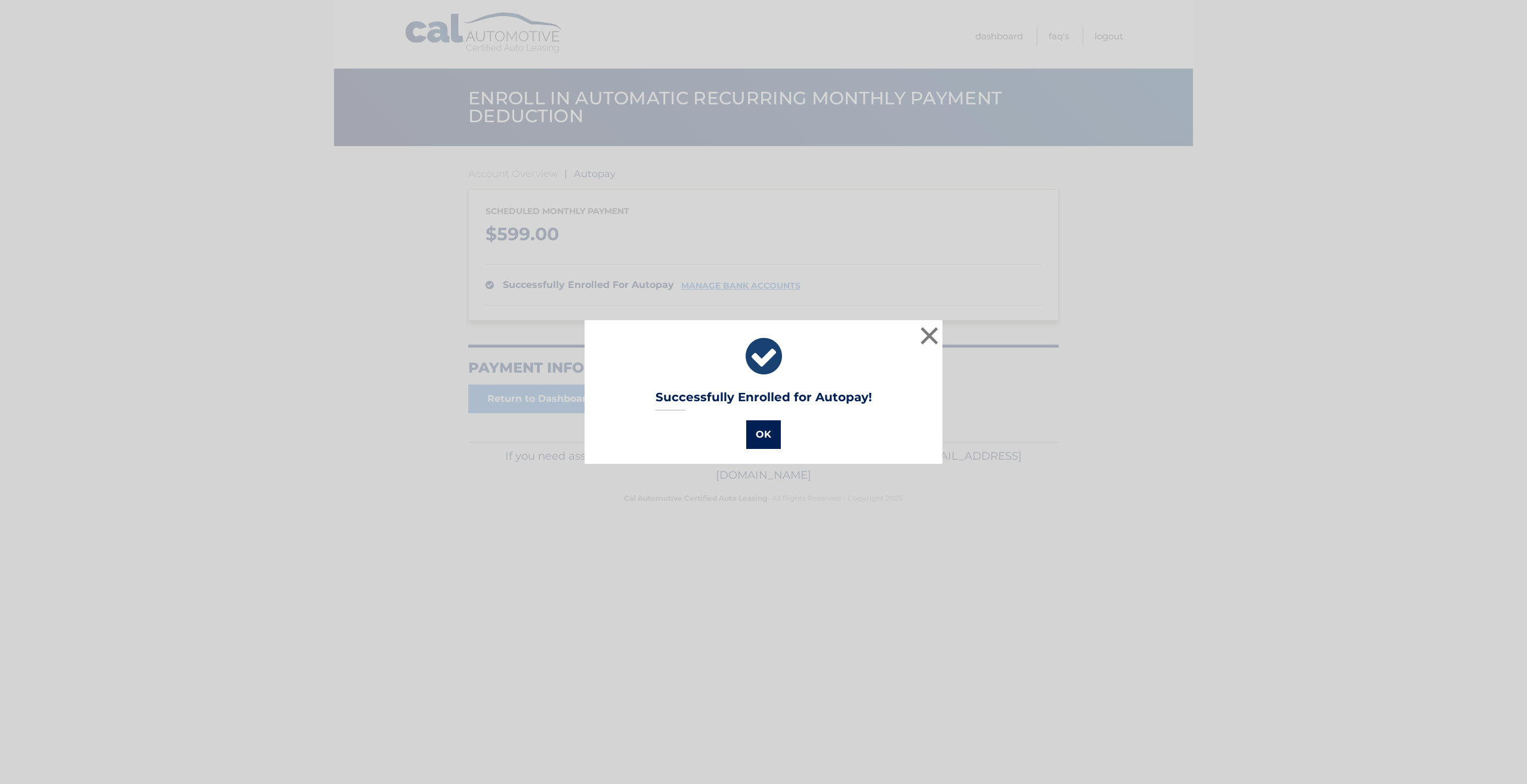
click at [746, 440] on button "OK" at bounding box center [764, 435] width 34 height 28
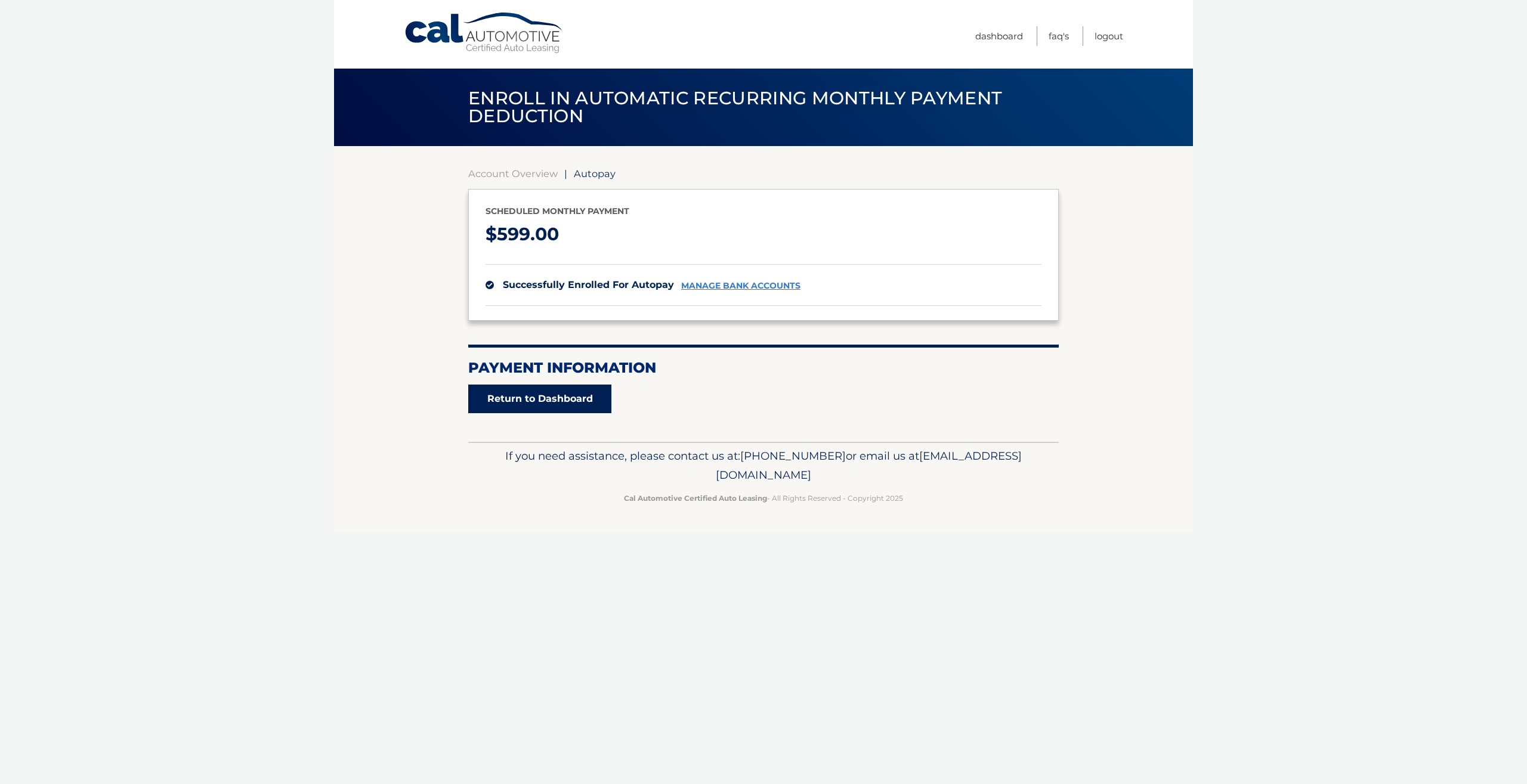
click at [595, 405] on link "Return to Dashboard" at bounding box center [540, 399] width 143 height 28
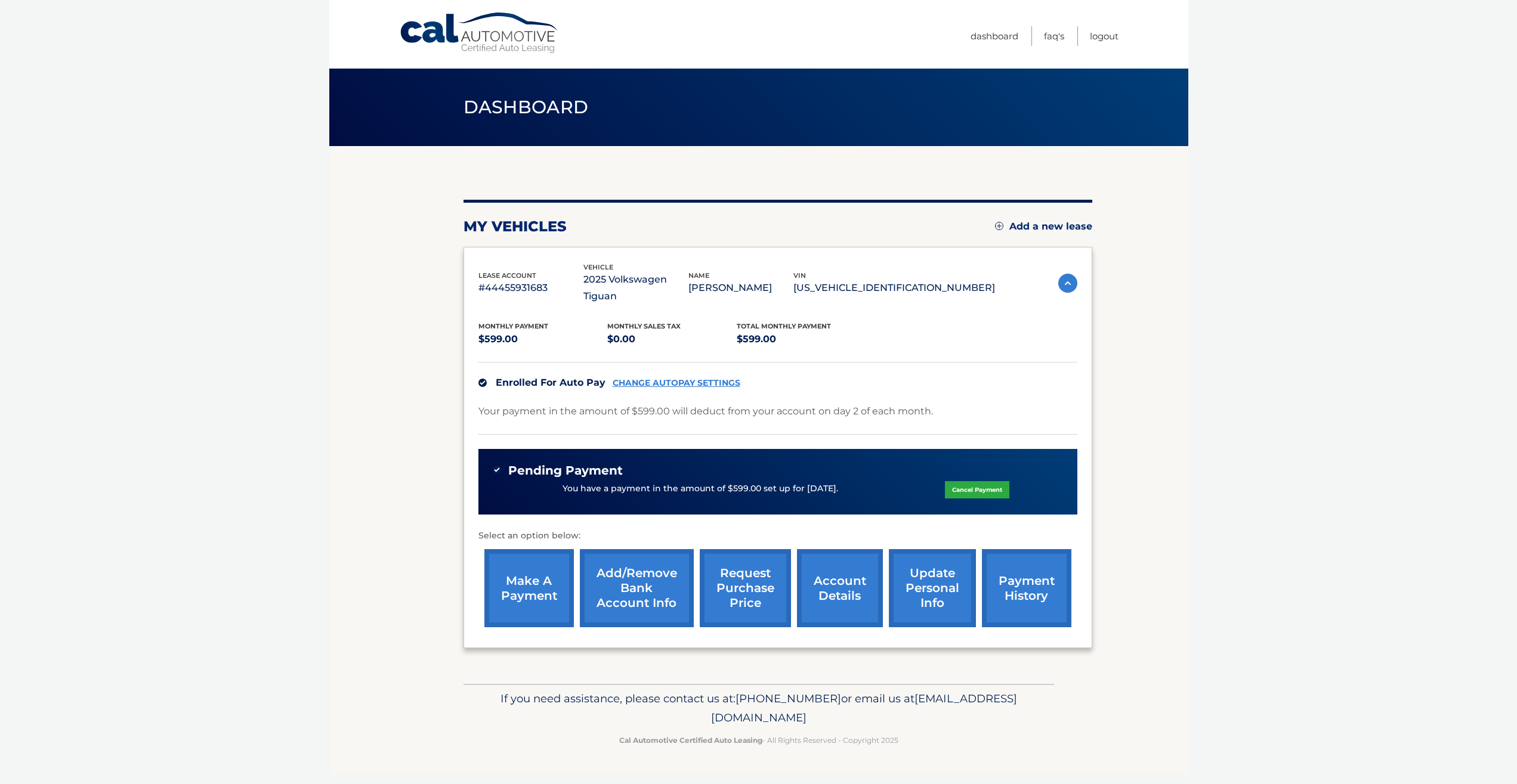
click at [1040, 287] on div "lease account #44455931683 vehicle 2025 Volkswagen Tiguan name [PERSON_NAME] vi…" at bounding box center [778, 284] width 599 height 43
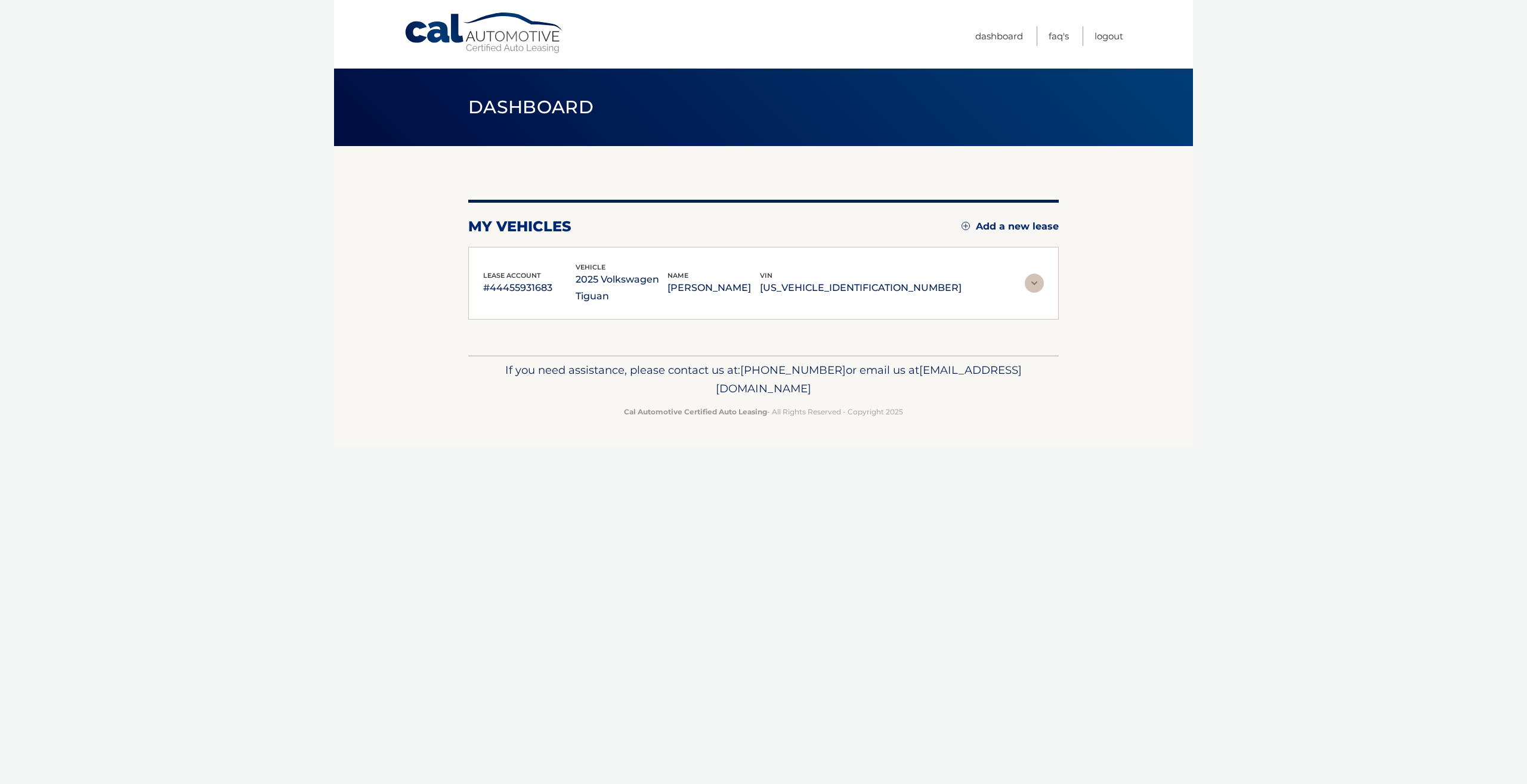
click at [1041, 282] on img at bounding box center [1035, 284] width 19 height 19
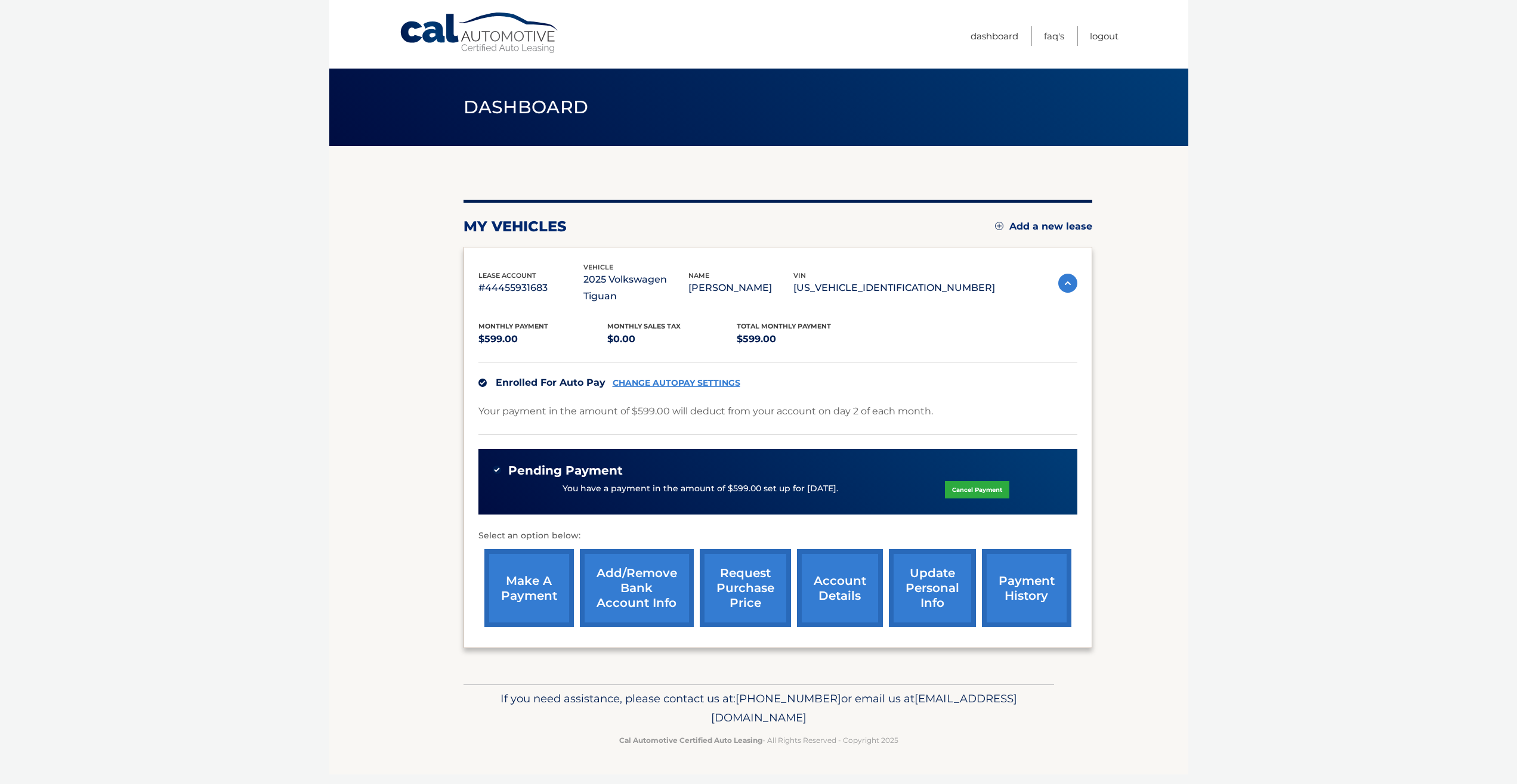
scroll to position [3, 0]
click at [981, 567] on link "payment history" at bounding box center [1026, 588] width 90 height 78
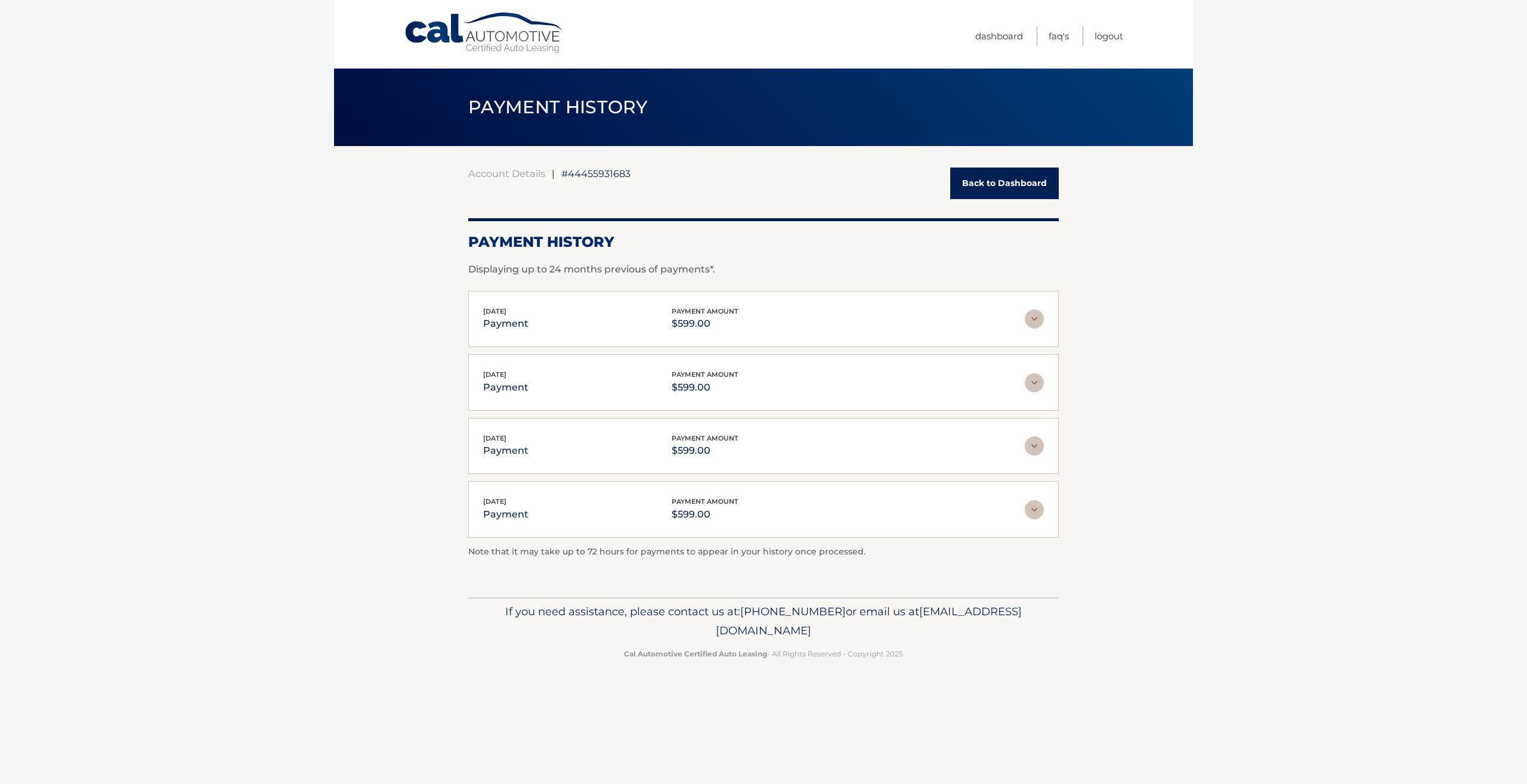
click at [1011, 188] on link "Back to Dashboard" at bounding box center [1004, 183] width 108 height 31
